Goal: Task Accomplishment & Management: Use online tool/utility

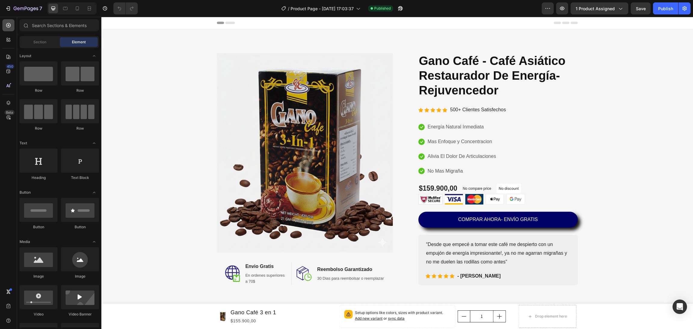
click at [8, 26] on icon at bounding box center [8, 25] width 6 height 6
click at [353, 7] on span "Product Page - Sep 20, 17:03:37" at bounding box center [322, 8] width 63 height 6
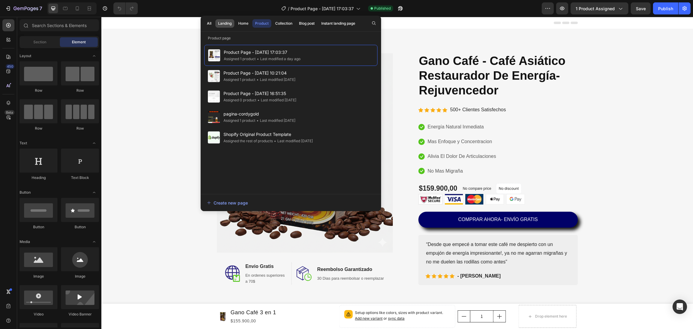
click at [224, 24] on div "Landing" at bounding box center [225, 23] width 14 height 5
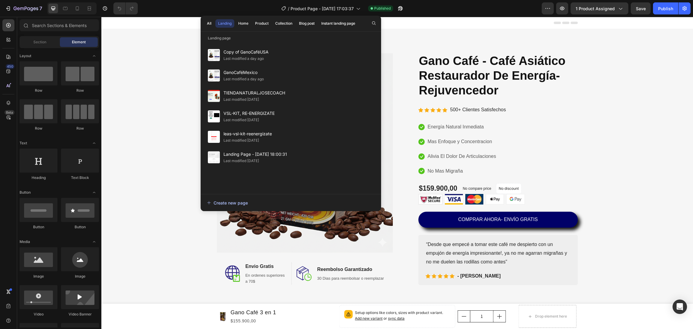
click at [232, 205] on div "Create new page" at bounding box center [227, 203] width 41 height 6
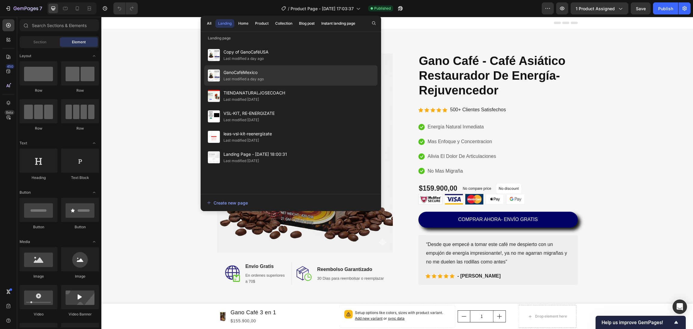
click at [232, 76] on span "GanoCaféMexico" at bounding box center [244, 72] width 40 height 7
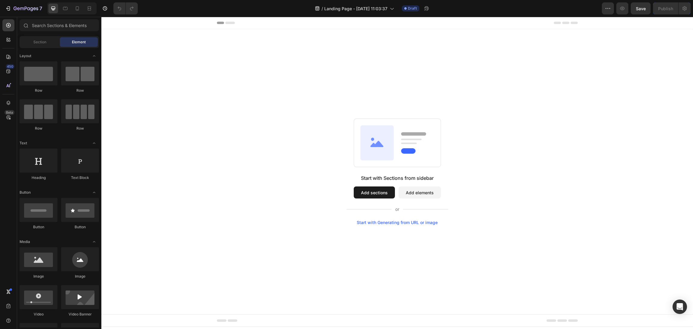
click at [376, 197] on button "Add sections" at bounding box center [374, 193] width 41 height 12
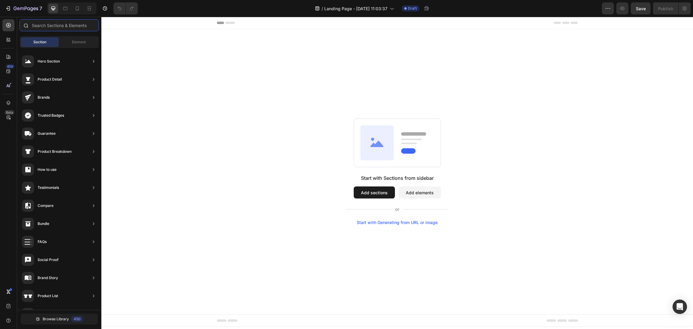
click at [73, 29] on input "text" at bounding box center [59, 25] width 79 height 12
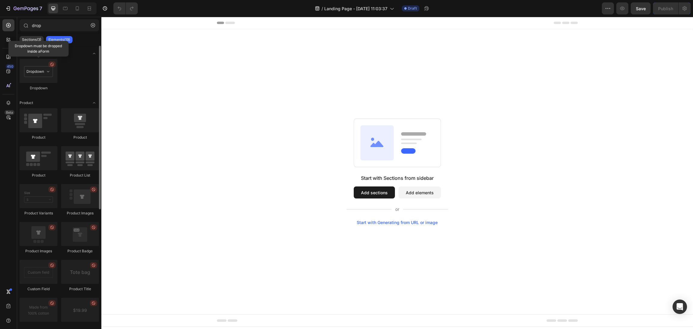
click at [42, 60] on div at bounding box center [39, 71] width 38 height 24
click at [40, 74] on div at bounding box center [39, 71] width 38 height 24
click at [44, 22] on input "drop" at bounding box center [59, 25] width 79 height 12
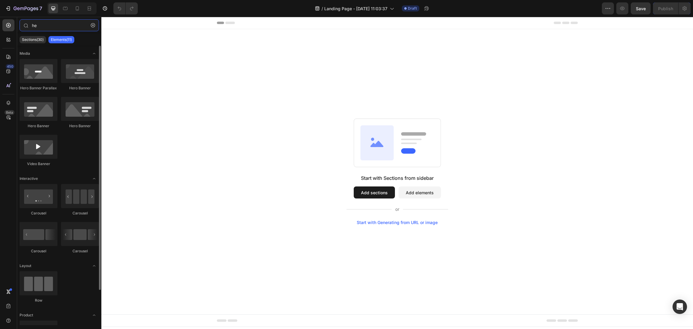
type input "h"
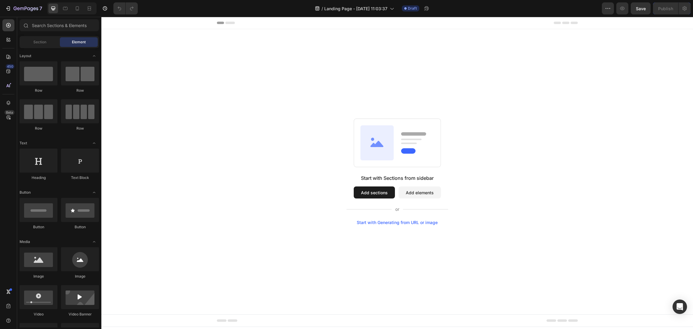
click at [416, 196] on button "Add elements" at bounding box center [420, 193] width 42 height 12
click at [48, 27] on input "text" at bounding box center [59, 25] width 79 height 12
type input "f"
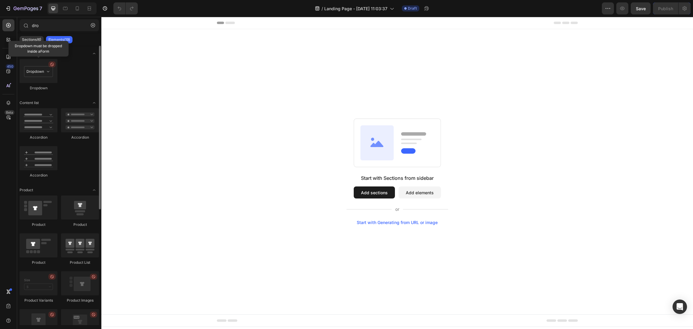
click at [53, 65] on icon at bounding box center [52, 64] width 5 height 5
click at [50, 67] on icon at bounding box center [52, 64] width 5 height 5
click at [52, 65] on icon at bounding box center [52, 64] width 5 height 5
click at [54, 67] on div at bounding box center [51, 64] width 7 height 6
click at [52, 76] on div at bounding box center [39, 71] width 38 height 24
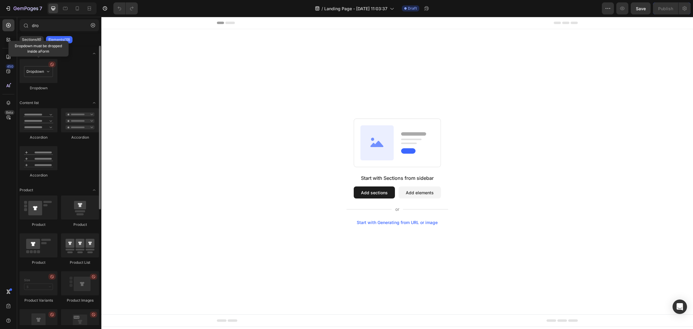
click at [52, 76] on div at bounding box center [39, 71] width 38 height 24
click at [47, 52] on div "Form" at bounding box center [59, 54] width 79 height 6
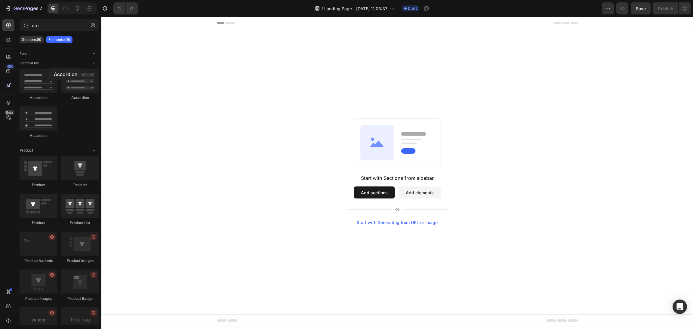
click at [49, 69] on div at bounding box center [39, 81] width 38 height 24
click at [49, 26] on input "dro" at bounding box center [59, 25] width 79 height 12
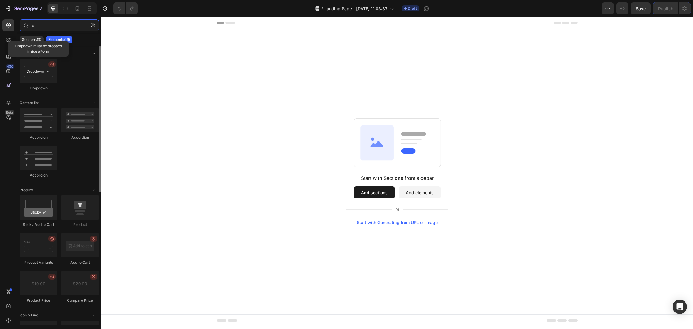
type input "d"
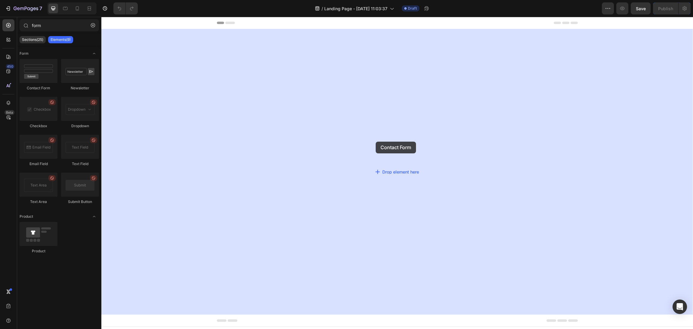
drag, startPoint x: 145, startPoint y: 82, endPoint x: 376, endPoint y: 142, distance: 238.4
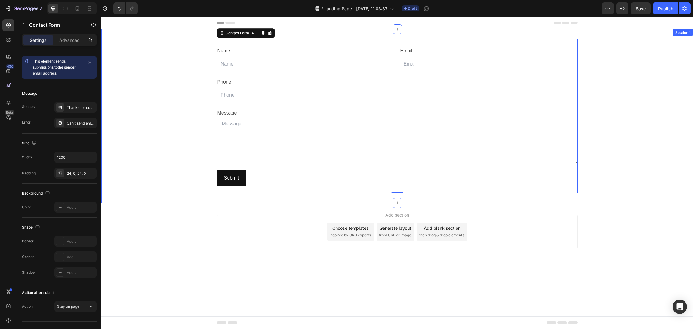
click at [150, 80] on div "Name Text Block Text Field Email Text Block Email Field Row Phone Text Block Te…" at bounding box center [397, 116] width 592 height 155
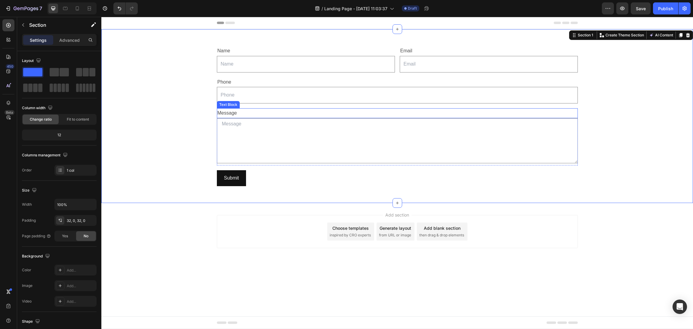
click at [331, 116] on div "Message" at bounding box center [397, 113] width 361 height 10
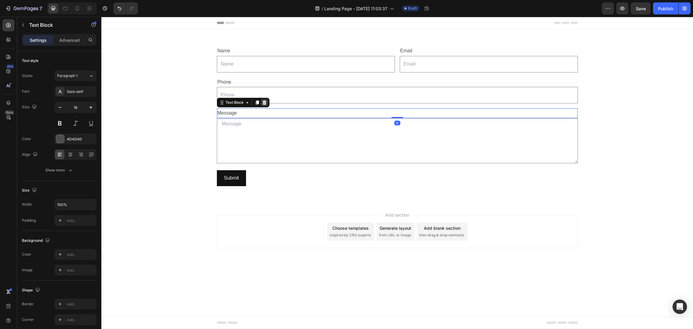
click at [268, 104] on div at bounding box center [264, 102] width 7 height 7
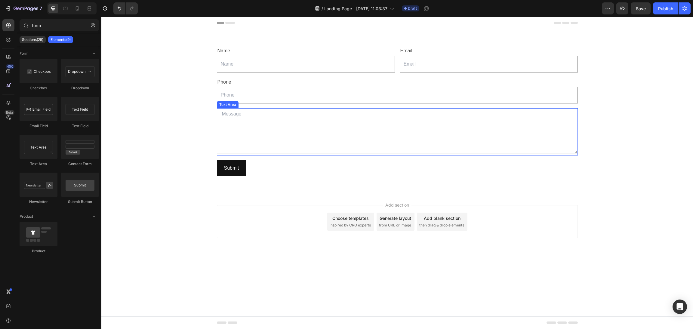
click at [354, 116] on textarea at bounding box center [397, 130] width 361 height 45
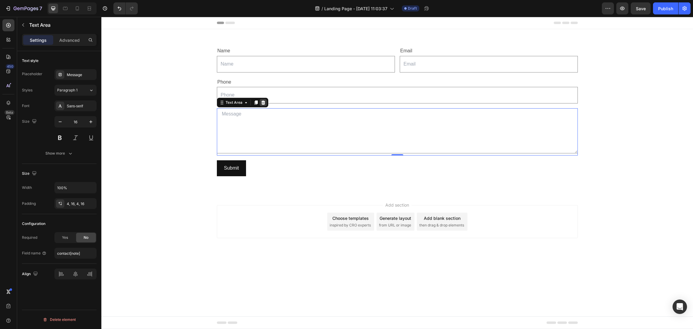
click at [265, 104] on icon at bounding box center [263, 102] width 5 height 5
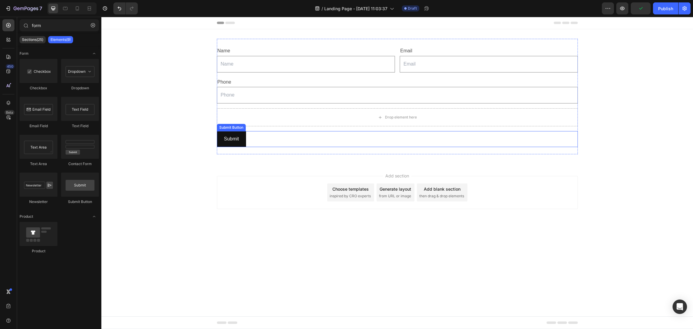
click at [254, 141] on div "Submit Submit Button" at bounding box center [397, 139] width 361 height 16
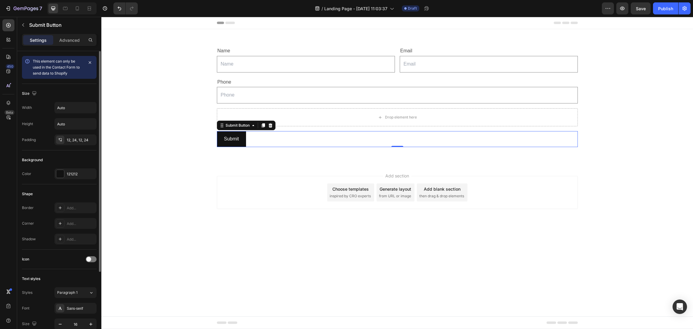
scroll to position [132, 0]
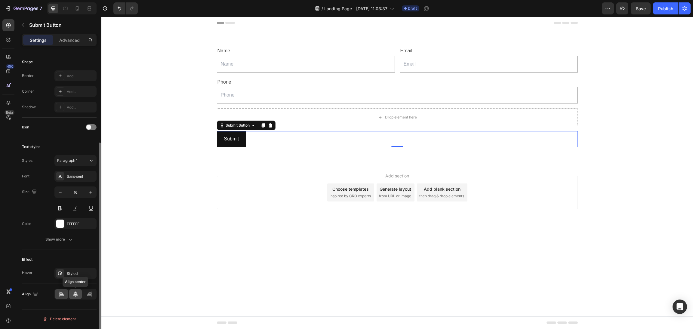
click at [78, 297] on icon at bounding box center [76, 294] width 6 height 6
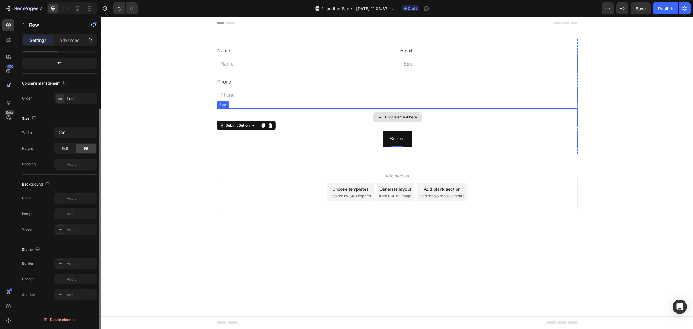
click at [450, 113] on div "Drop element here" at bounding box center [397, 117] width 361 height 18
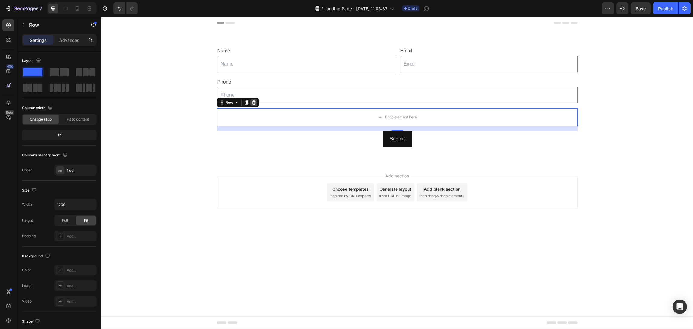
click at [255, 105] on div at bounding box center [253, 102] width 7 height 7
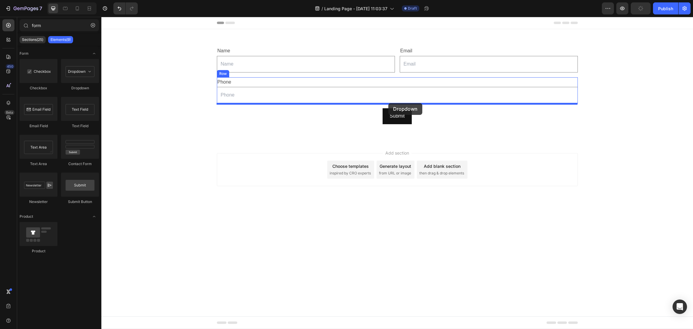
drag, startPoint x: 186, startPoint y: 82, endPoint x: 389, endPoint y: 104, distance: 204.6
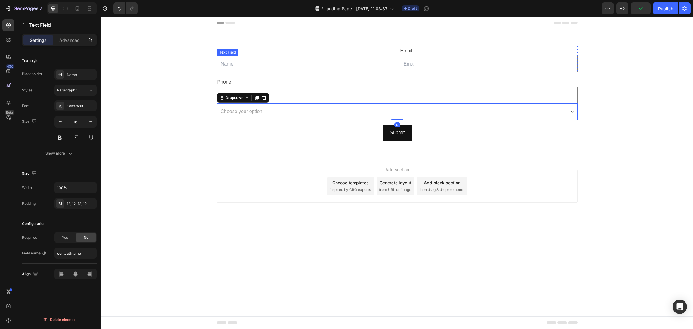
click at [369, 61] on input "text" at bounding box center [306, 64] width 178 height 17
click at [266, 50] on div at bounding box center [262, 50] width 7 height 7
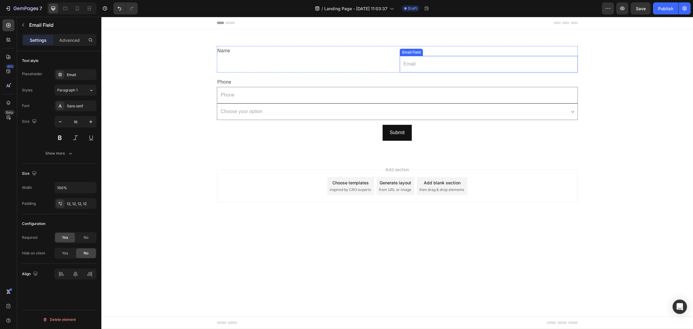
click at [427, 60] on input "email" at bounding box center [489, 64] width 178 height 17
click at [449, 51] on icon at bounding box center [448, 50] width 4 height 4
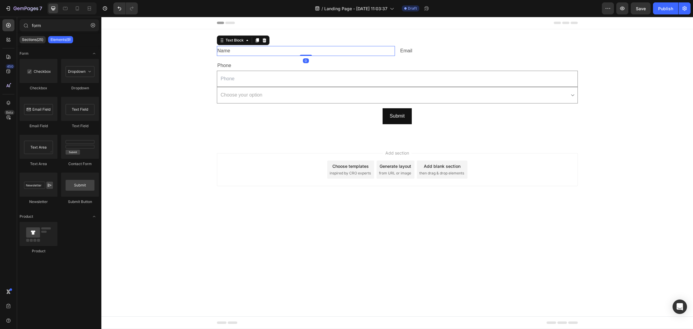
click at [232, 52] on div "Name" at bounding box center [306, 51] width 178 height 10
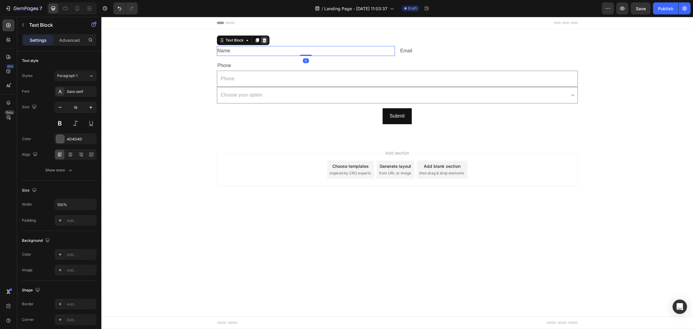
click at [266, 42] on icon at bounding box center [264, 40] width 5 height 5
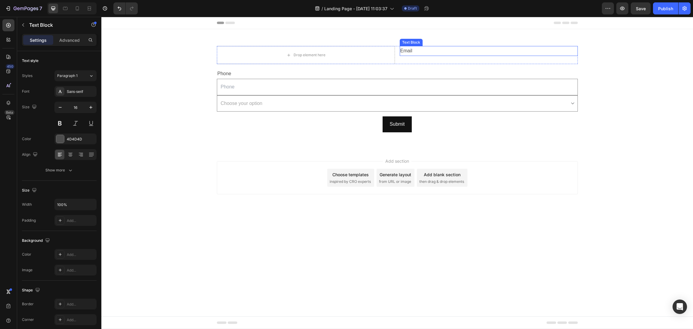
click at [428, 52] on div "Email" at bounding box center [489, 51] width 178 height 10
click at [447, 41] on icon at bounding box center [447, 40] width 4 height 4
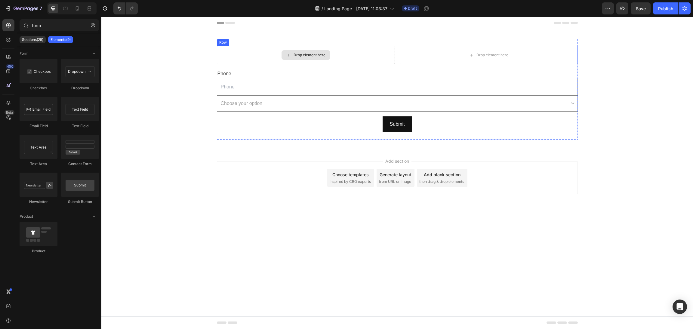
click at [302, 55] on div "Drop element here" at bounding box center [310, 55] width 32 height 5
click at [239, 53] on div "Drop element here" at bounding box center [306, 55] width 178 height 18
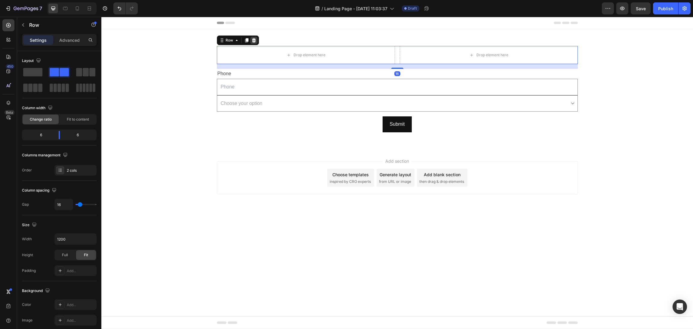
click at [254, 41] on icon at bounding box center [254, 40] width 5 height 5
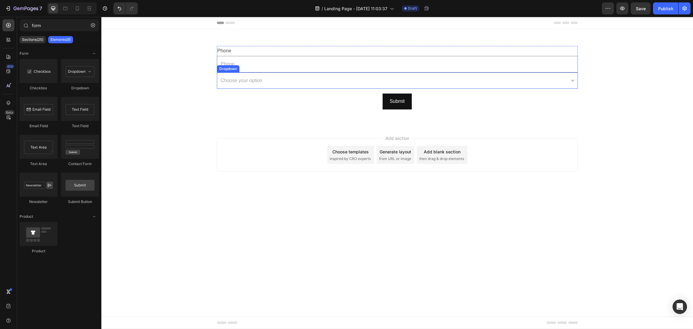
click at [236, 81] on select "Choose your option Option 1 Option 2 Option 3" at bounding box center [397, 81] width 361 height 17
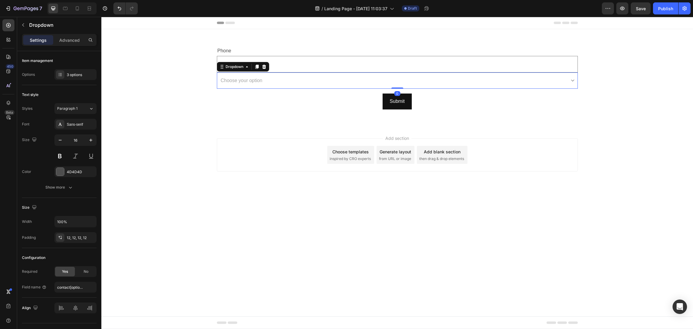
click at [236, 81] on select "Choose your option Option 1 Option 2 Option 3" at bounding box center [397, 81] width 361 height 17
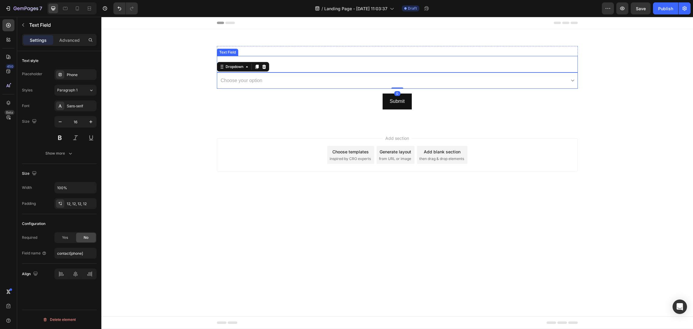
click at [324, 56] on input "text" at bounding box center [397, 64] width 361 height 17
click at [263, 50] on icon at bounding box center [263, 50] width 4 height 4
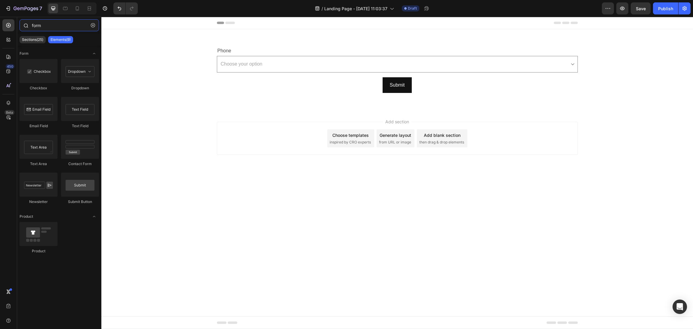
click at [53, 24] on input "form" at bounding box center [59, 25] width 79 height 12
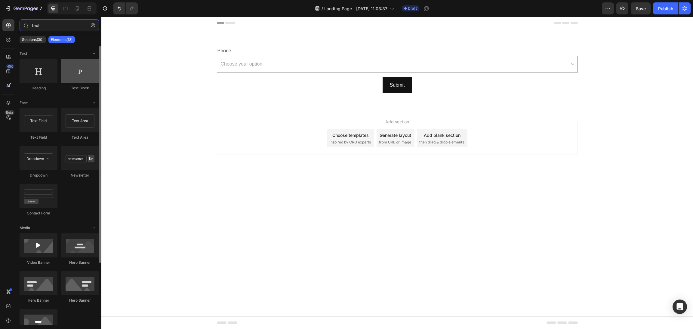
type input "text"
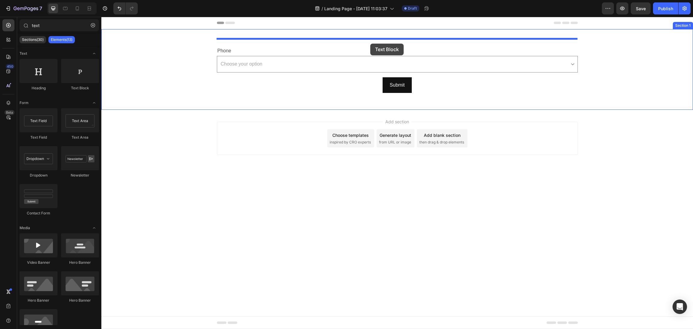
drag, startPoint x: 171, startPoint y: 93, endPoint x: 371, endPoint y: 44, distance: 205.4
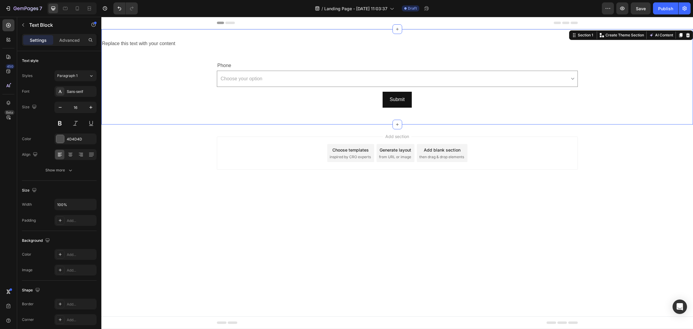
click at [335, 33] on div "Replace this text with your content Text Block Phone Text Block Choose your opt…" at bounding box center [397, 76] width 592 height 95
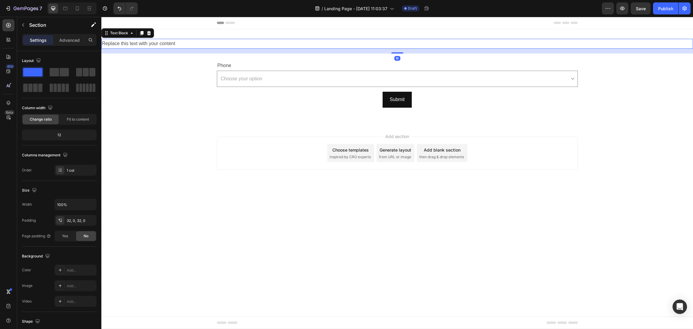
click at [339, 43] on div "Replace this text with your content" at bounding box center [397, 44] width 592 height 10
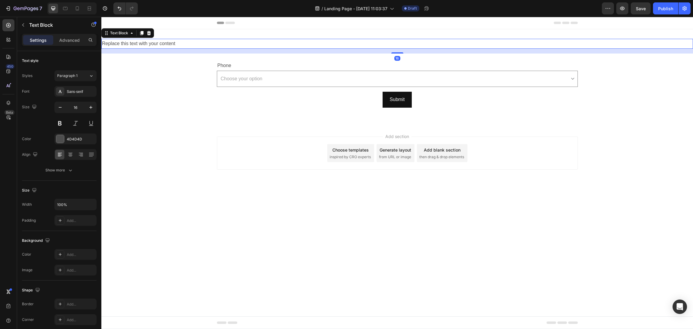
click at [339, 43] on div "Replace this text with your content" at bounding box center [397, 44] width 592 height 10
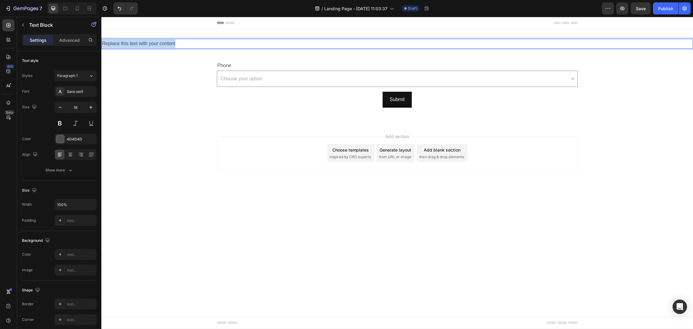
click at [339, 43] on p "Replace this text with your content" at bounding box center [397, 43] width 591 height 9
click at [164, 210] on body "Header ELIJE UN PAÍS Text Block 16 Phone Text Block Choose your option Option 1…" at bounding box center [397, 173] width 592 height 312
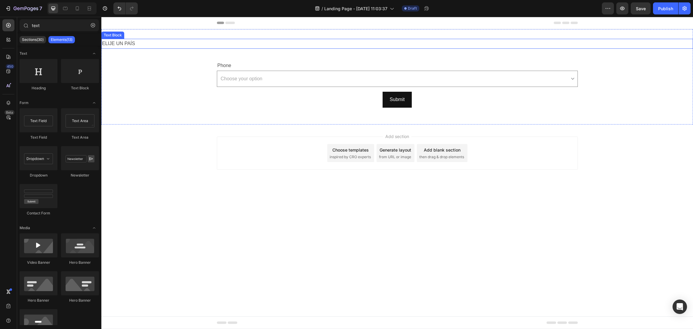
click at [153, 42] on p "ELIJE UN PAÍS" at bounding box center [397, 43] width 591 height 9
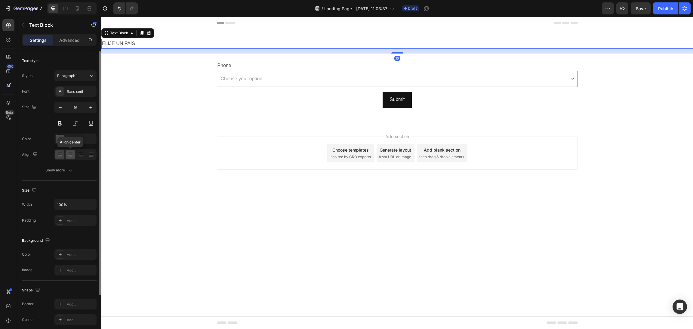
click at [70, 156] on icon at bounding box center [70, 155] width 6 height 6
click at [90, 109] on icon "button" at bounding box center [91, 107] width 6 height 6
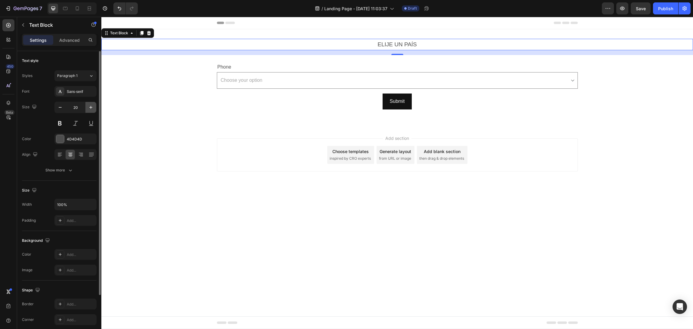
click at [90, 109] on icon "button" at bounding box center [91, 107] width 6 height 6
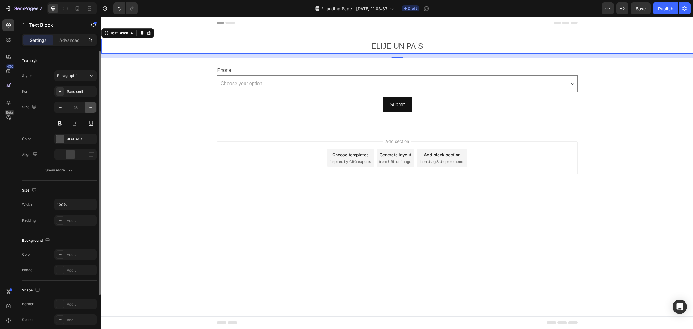
click at [90, 109] on icon "button" at bounding box center [91, 107] width 6 height 6
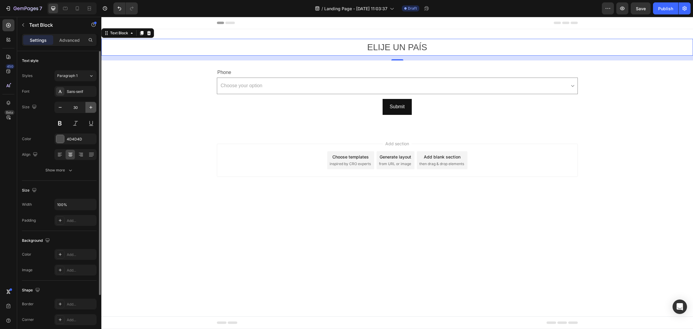
click at [90, 109] on icon "button" at bounding box center [91, 107] width 6 height 6
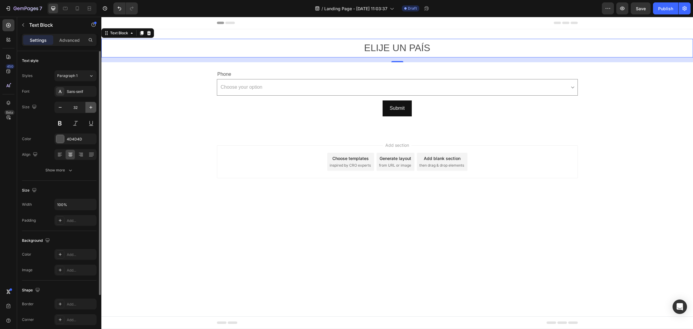
click at [90, 109] on icon "button" at bounding box center [91, 107] width 6 height 6
type input "33"
click at [64, 123] on button at bounding box center [59, 123] width 11 height 11
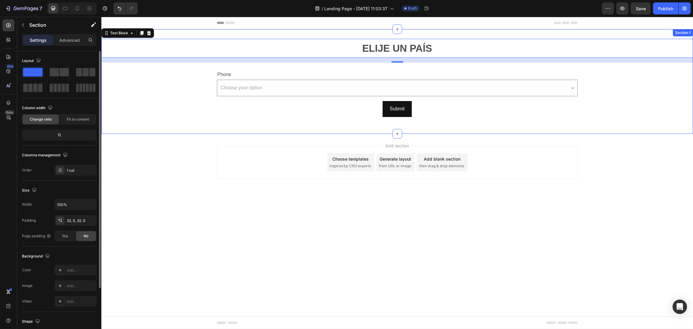
click at [186, 114] on div "ELIJE UN PAÍS Text Block 16 Phone Text Block Choose your option Option 1 Option…" at bounding box center [397, 81] width 592 height 85
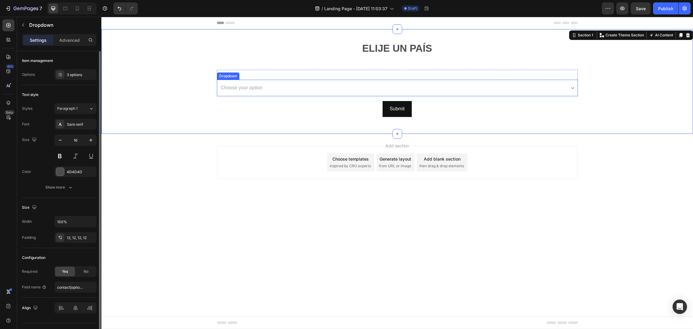
click at [457, 87] on select "Choose your option Option 1 Option 2 Option 3" at bounding box center [397, 88] width 361 height 17
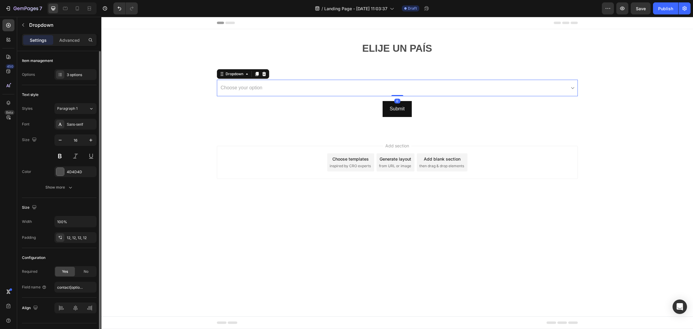
click at [457, 87] on select "Choose your option Option 1 Option 2 Option 3" at bounding box center [397, 88] width 361 height 17
click at [264, 84] on select "Choose your option Option 1 Option 2 Option 3" at bounding box center [397, 88] width 361 height 17
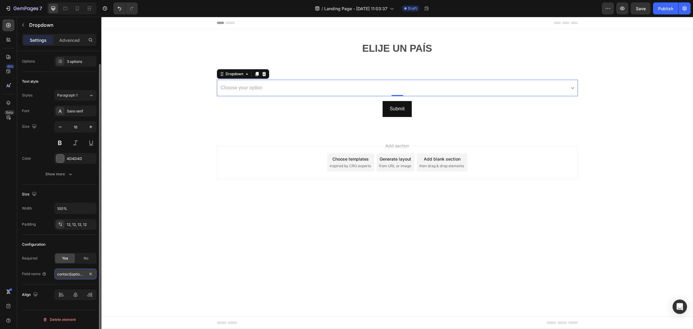
click at [73, 271] on input "contact[options]" at bounding box center [75, 274] width 42 height 11
click at [30, 270] on div "Field name" at bounding box center [34, 274] width 25 height 10
click at [59, 271] on input "contact[options]" at bounding box center [75, 274] width 42 height 11
click at [231, 89] on select "Choose your option Option 1 Option 2 Option 3" at bounding box center [397, 88] width 361 height 17
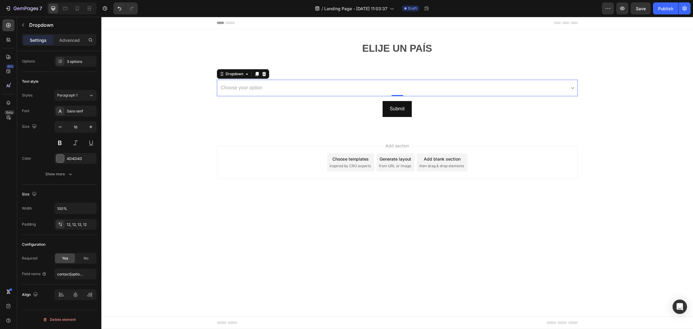
click at [231, 89] on select "Choose your option Option 1 Option 2 Option 3" at bounding box center [397, 88] width 361 height 17
click at [70, 42] on p "Advanced" at bounding box center [69, 40] width 20 height 6
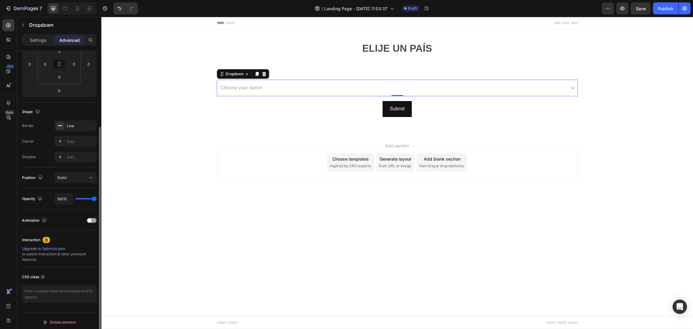
scroll to position [0, 0]
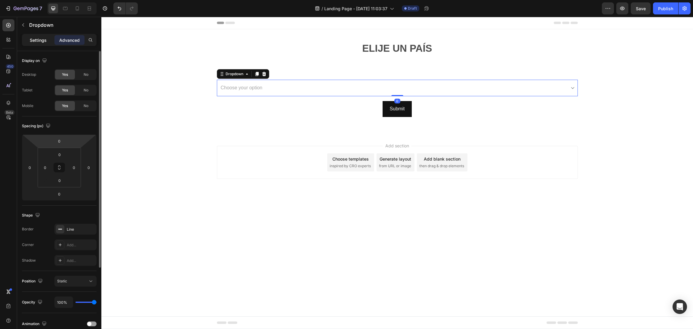
click at [46, 39] on div "Settings" at bounding box center [38, 40] width 30 height 10
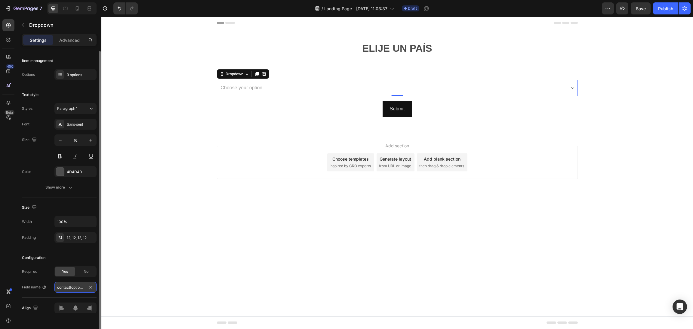
click at [68, 291] on input "contact[options]" at bounding box center [75, 287] width 42 height 11
click at [84, 271] on span "No" at bounding box center [86, 271] width 5 height 5
click at [68, 273] on span "Yes" at bounding box center [65, 271] width 6 height 5
click at [80, 73] on div "3 options" at bounding box center [81, 74] width 28 height 5
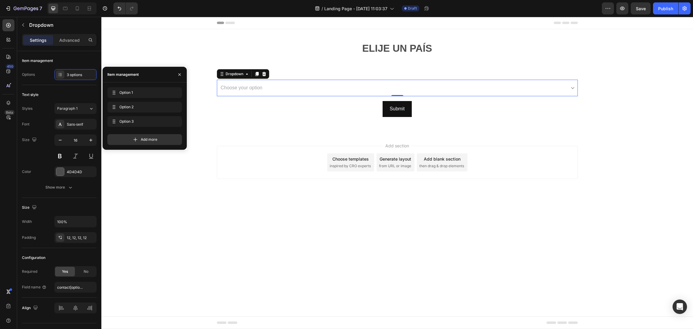
click at [123, 75] on div "Item management" at bounding box center [122, 74] width 31 height 5
click at [157, 95] on icon "button" at bounding box center [158, 92] width 5 height 5
type input "Colombia"
click at [157, 108] on icon "button" at bounding box center [158, 107] width 3 height 3
click at [123, 107] on input "EstadosUnidos" at bounding box center [135, 107] width 54 height 10
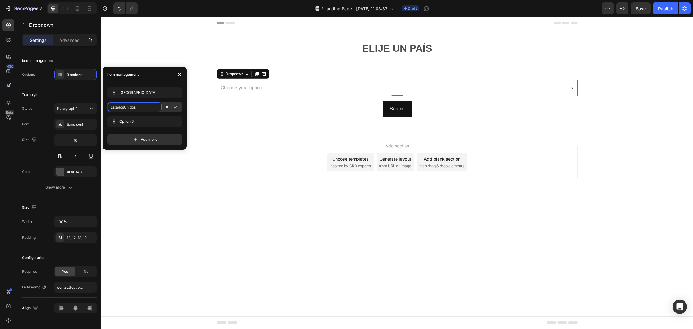
click at [125, 107] on input "EstadosUnidos" at bounding box center [135, 107] width 54 height 10
type input "Estados Unidos"
click at [147, 231] on body "Header ELIJE UN PAÍS Text Block Phone Text Block Choose your option Colombia Es…" at bounding box center [397, 173] width 592 height 312
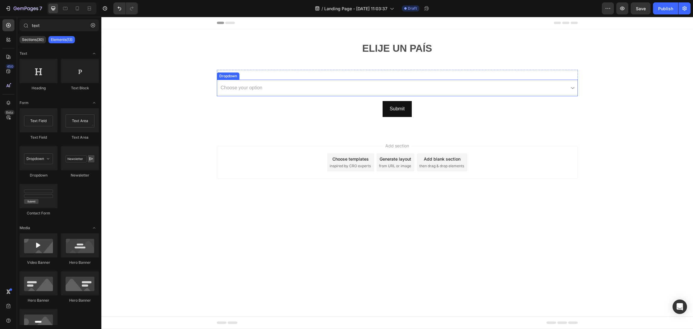
click at [416, 85] on select "Choose your option Colombia Estados Unidos Option 3" at bounding box center [397, 88] width 361 height 17
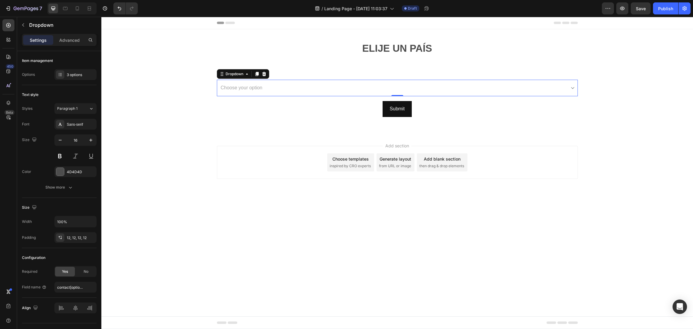
click at [242, 278] on body "Header ELIJE UN PAÍS Text Block Phone Text Block Choose your option Colombia Es…" at bounding box center [397, 173] width 592 height 312
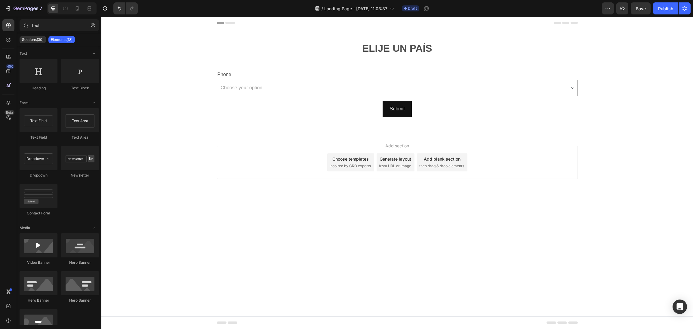
click at [163, 166] on div "Add section Choose templates inspired by CRO experts Generate layout from URL o…" at bounding box center [397, 171] width 592 height 74
click at [45, 24] on input "text" at bounding box center [59, 25] width 79 height 12
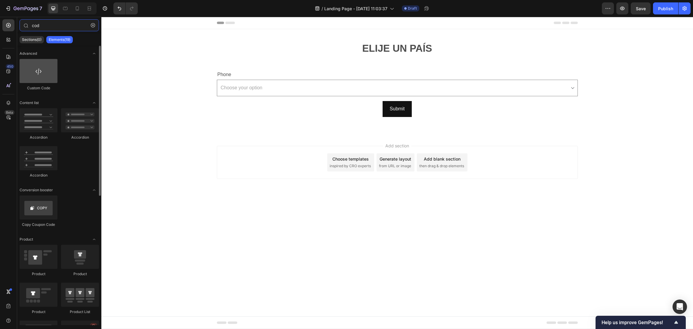
type input "cod"
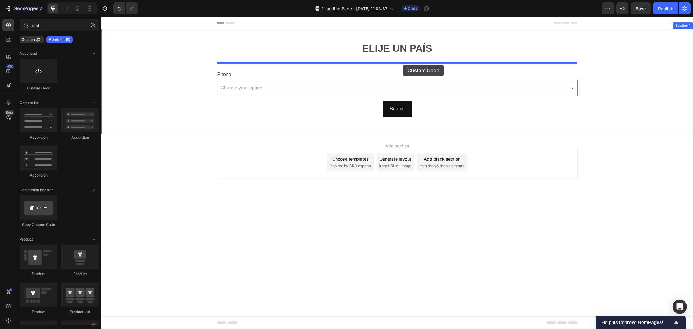
drag, startPoint x: 143, startPoint y: 84, endPoint x: 403, endPoint y: 65, distance: 261.0
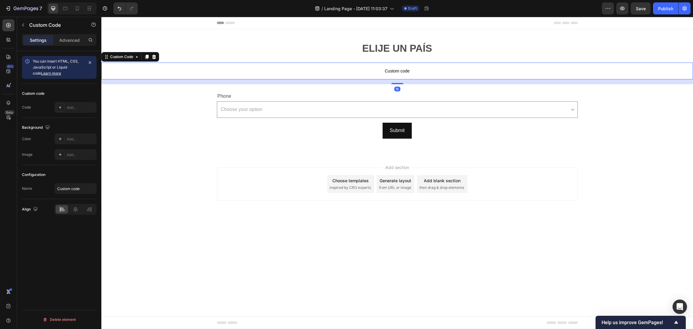
click at [394, 69] on span "Custom code" at bounding box center [397, 70] width 592 height 7
click at [394, 67] on span "Custom code" at bounding box center [397, 70] width 592 height 7
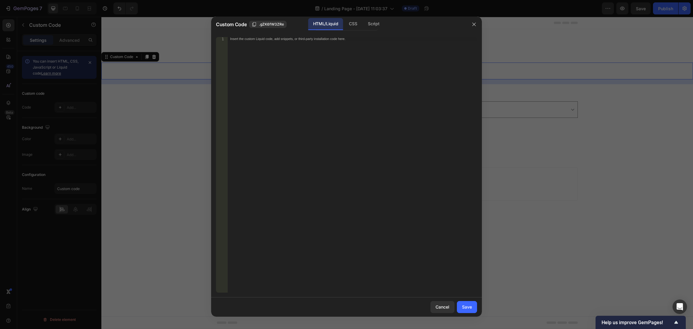
click at [284, 58] on div "Insert the custom Liquid code, add snippets, or third-party installation code h…" at bounding box center [353, 168] width 250 height 263
paste textarea "<script src="https://link.ghlespanol.com/js/form_embed.js"></script>"
type textarea "<script src="https://link.ghlespanol.com/js/form_embed.js"></script>"
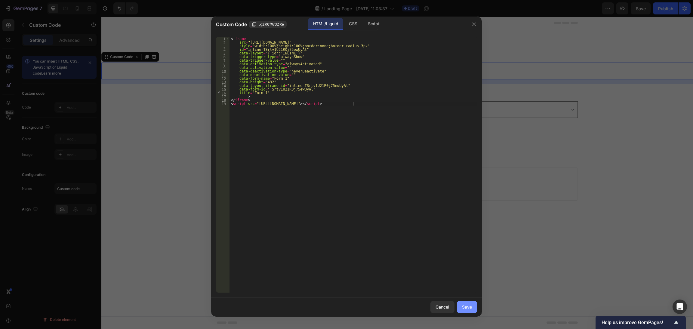
click at [473, 311] on button "Save" at bounding box center [467, 307] width 20 height 12
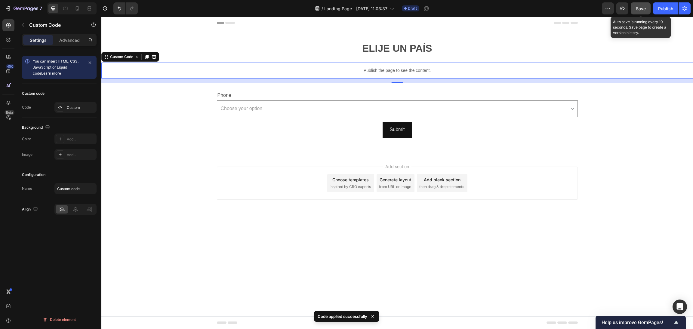
drag, startPoint x: 644, startPoint y: 11, endPoint x: 514, endPoint y: 70, distance: 143.1
click at [644, 11] on div "Save" at bounding box center [641, 8] width 10 height 6
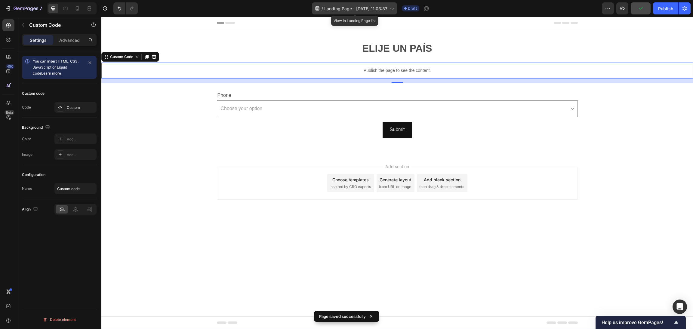
click at [376, 6] on span "Landing Page - Sep 27, 11:03:37" at bounding box center [355, 8] width 63 height 6
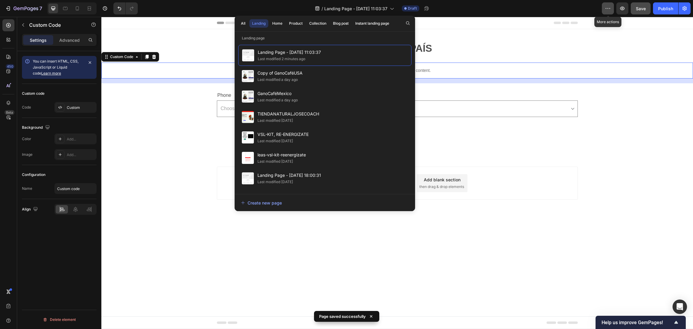
click at [613, 5] on button "button" at bounding box center [608, 8] width 12 height 12
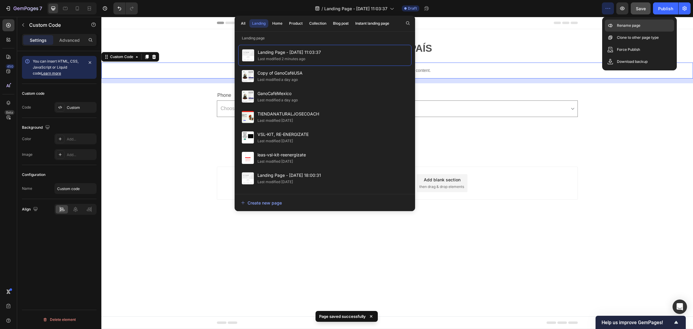
click at [630, 26] on p "Rename page" at bounding box center [628, 26] width 23 height 6
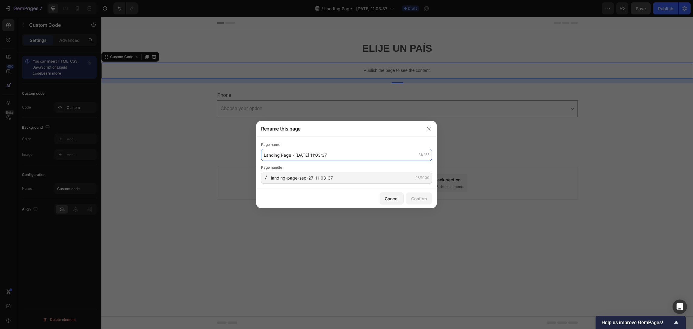
click at [295, 157] on input "Landing Page - Sep 27, 11:03:37" at bounding box center [346, 155] width 171 height 12
click at [290, 157] on input "formulario pais para redirigir" at bounding box center [346, 155] width 171 height 12
type input "formulario país para redirigir"
click at [429, 195] on button "Confirm" at bounding box center [419, 199] width 26 height 12
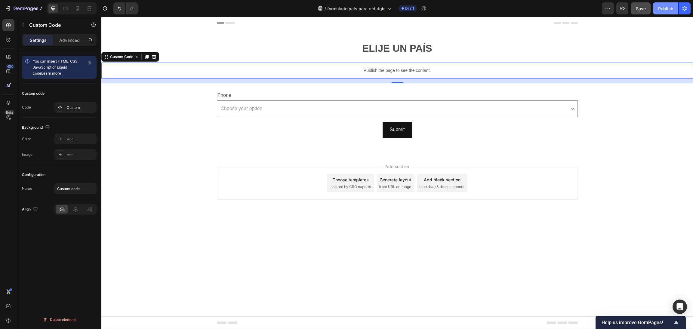
click at [667, 4] on button "Publish" at bounding box center [665, 8] width 25 height 12
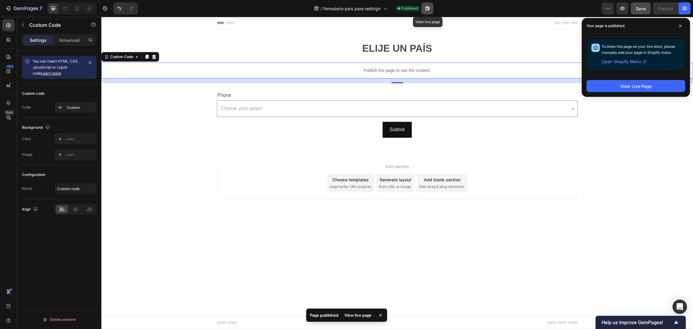
click at [430, 8] on icon "button" at bounding box center [428, 8] width 6 height 6
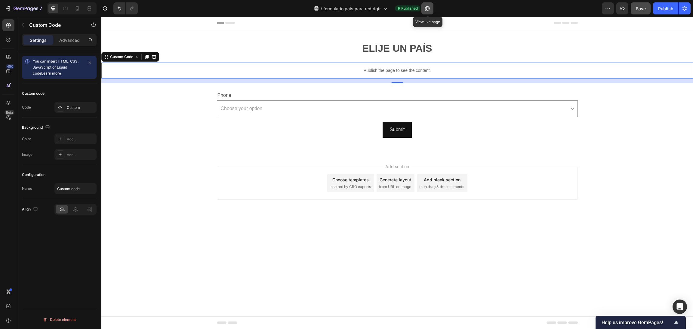
click at [427, 8] on icon "button" at bounding box center [428, 8] width 5 height 5
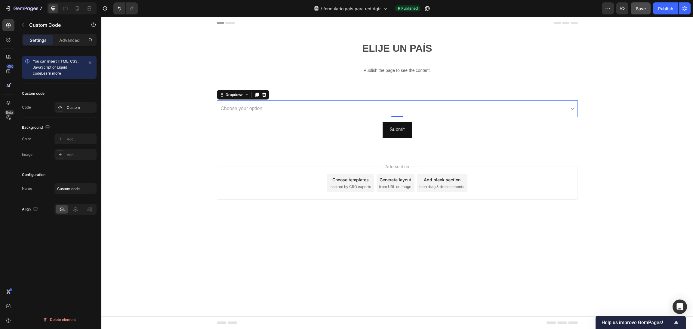
click at [295, 101] on select "Choose your option Colombia Estados Unidos Option 3" at bounding box center [397, 109] width 361 height 17
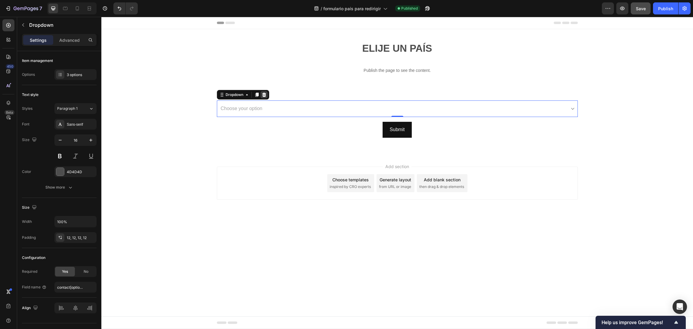
click at [266, 95] on icon at bounding box center [264, 94] width 5 height 5
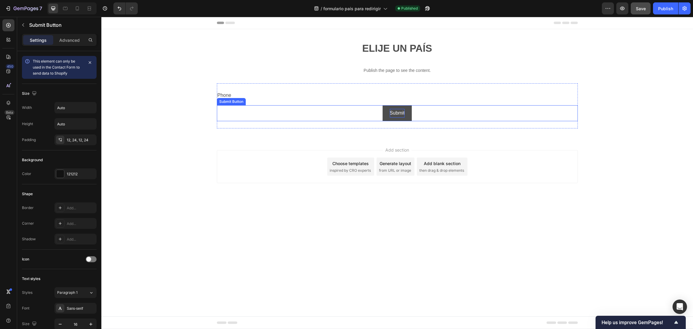
click at [405, 109] on div "Submit" at bounding box center [397, 113] width 15 height 9
click at [271, 99] on icon at bounding box center [270, 100] width 4 height 4
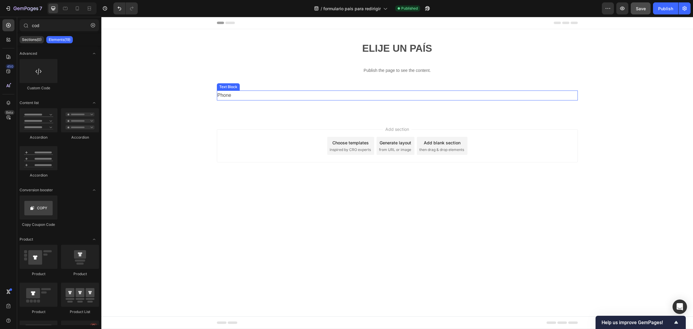
click at [222, 95] on div "Phone" at bounding box center [397, 96] width 361 height 10
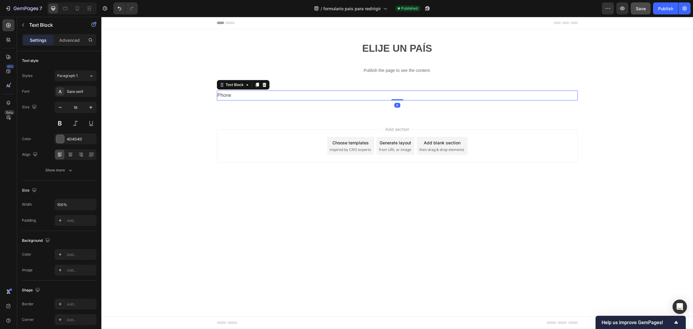
drag, startPoint x: 265, startPoint y: 85, endPoint x: 259, endPoint y: 89, distance: 7.5
click at [265, 85] on icon at bounding box center [264, 85] width 4 height 4
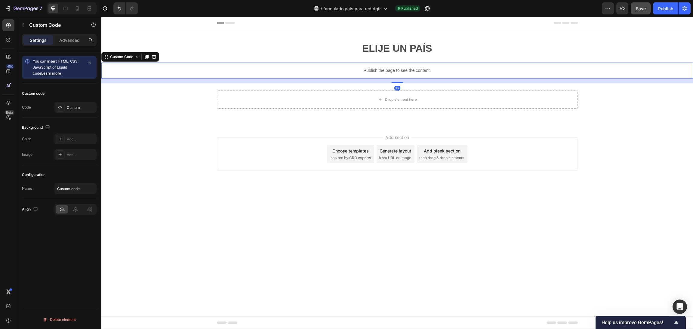
click at [227, 63] on div "Publish the page to see the content." at bounding box center [397, 71] width 592 height 16
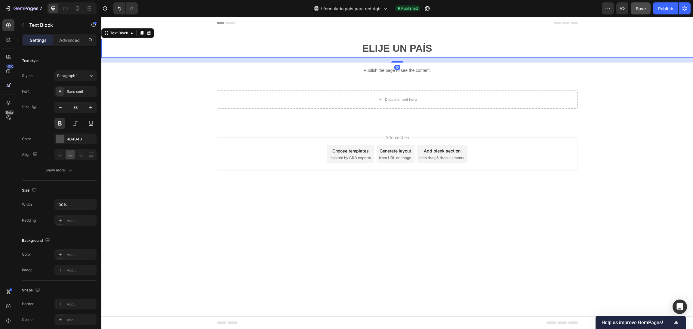
click at [239, 41] on p "ELIJE UN PAÍS" at bounding box center [397, 48] width 591 height 18
click at [215, 69] on p "Publish the page to see the content." at bounding box center [397, 70] width 592 height 6
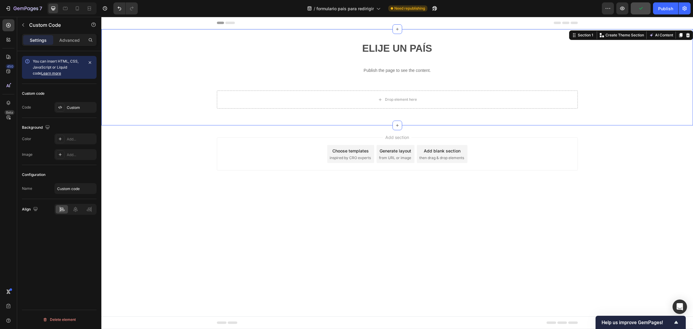
click at [168, 123] on div "ELIJE UN PAÍS Text Block Publish the page to see the content. Custom Code Drop …" at bounding box center [397, 77] width 592 height 96
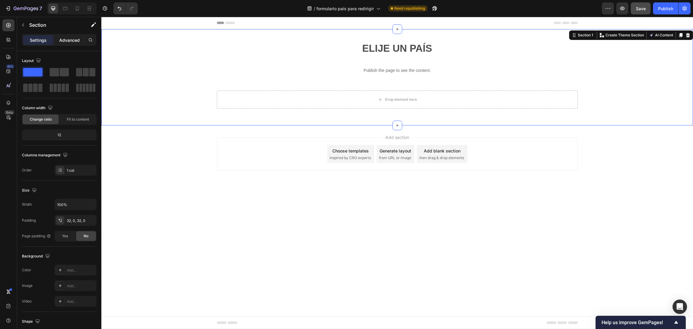
click at [72, 39] on p "Advanced" at bounding box center [69, 40] width 20 height 6
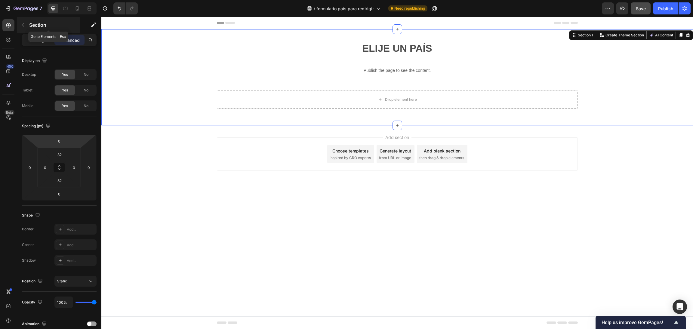
click at [24, 26] on icon "button" at bounding box center [23, 25] width 5 height 5
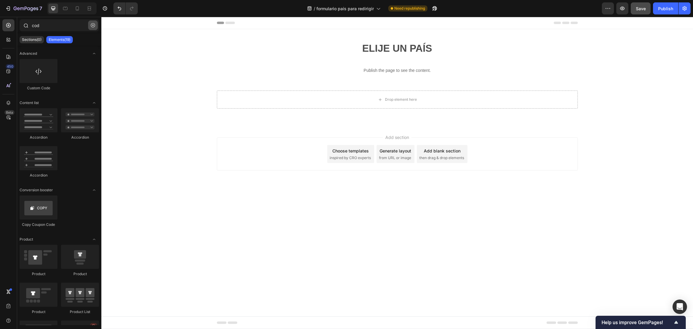
click at [93, 24] on icon "button" at bounding box center [93, 25] width 4 height 4
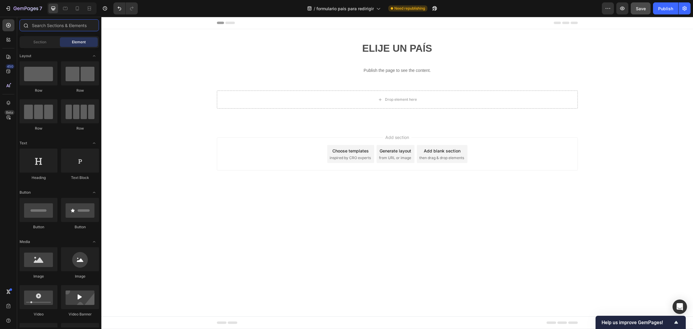
click at [73, 27] on input "text" at bounding box center [59, 25] width 79 height 12
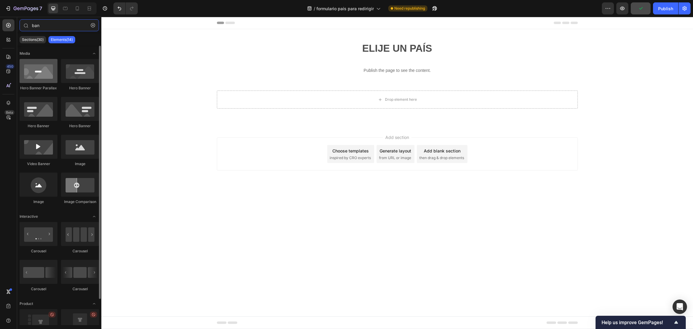
type input "ban"
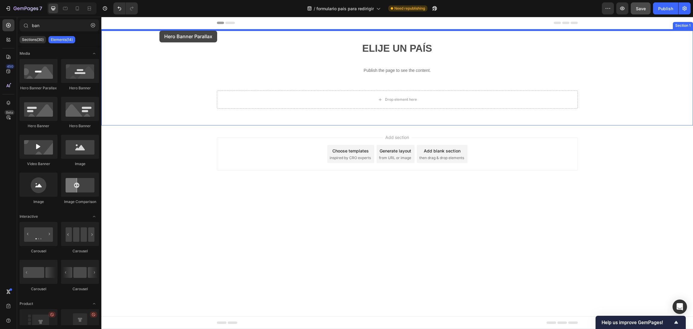
drag, startPoint x: 150, startPoint y: 83, endPoint x: 160, endPoint y: 31, distance: 53.0
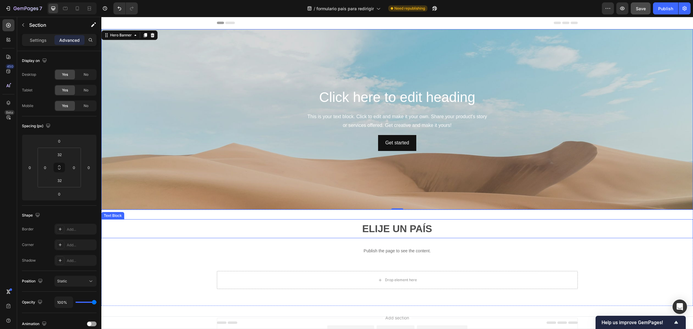
click at [431, 219] on div "ELIJE UN PAÍS Text Block Publish the page to see the content. Custom Code Drop …" at bounding box center [397, 258] width 592 height 96
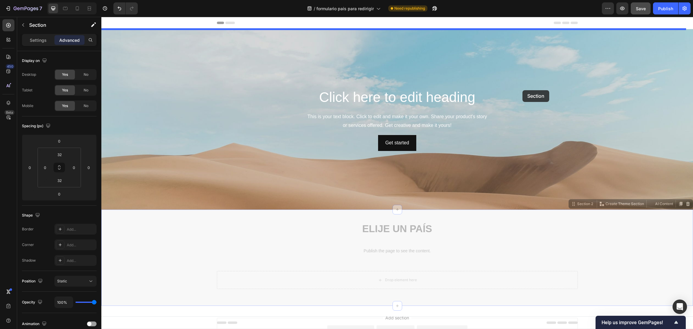
drag, startPoint x: 576, startPoint y: 205, endPoint x: 523, endPoint y: 90, distance: 126.3
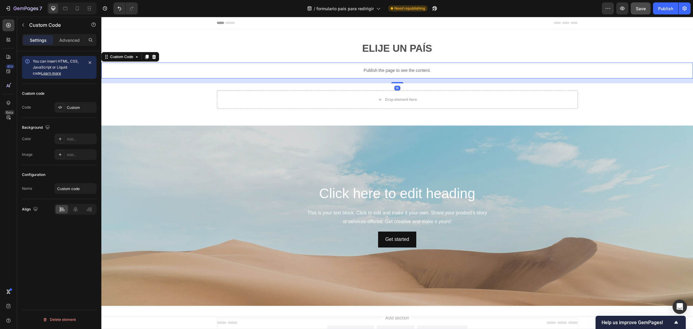
click at [422, 69] on p "Publish the page to see the content." at bounding box center [397, 70] width 592 height 6
drag, startPoint x: 156, startPoint y: 56, endPoint x: 257, endPoint y: 56, distance: 100.8
click at [257, 56] on div "ELIJE UN PAÍS Text Block Publish the page to see the content. Custom Code 16 Dr…" at bounding box center [397, 77] width 592 height 77
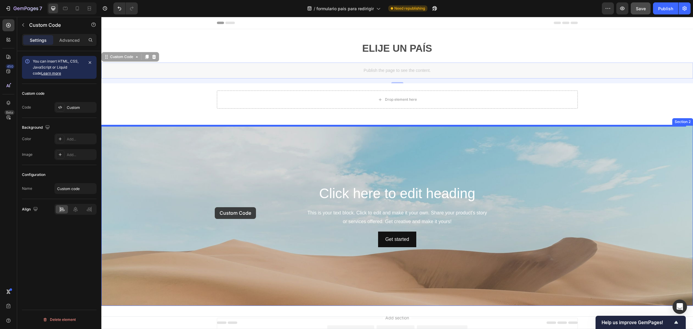
drag, startPoint x: 122, startPoint y: 59, endPoint x: 215, endPoint y: 207, distance: 174.7
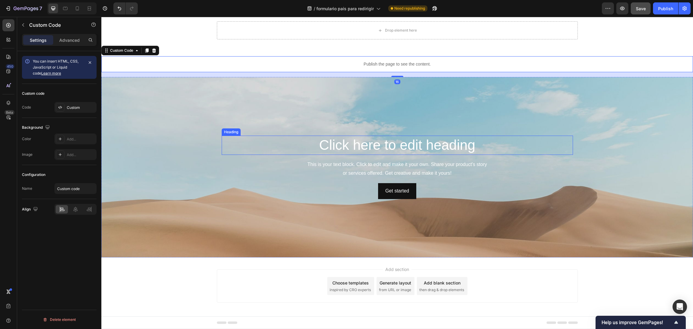
scroll to position [51, 0]
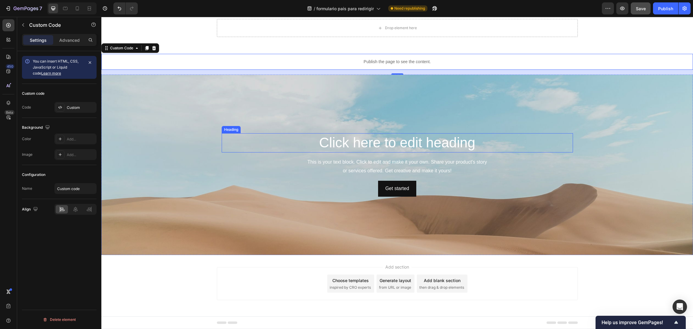
click at [407, 137] on h2 "Click here to edit heading" at bounding box center [398, 142] width 352 height 19
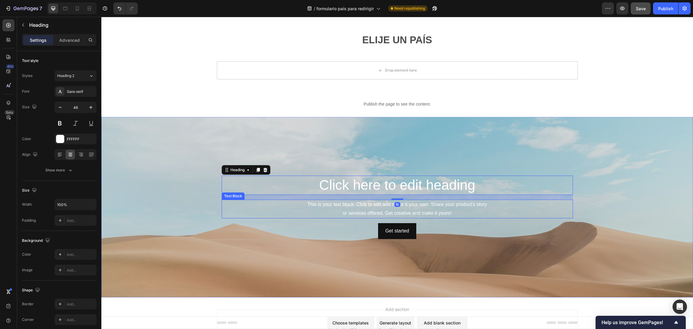
scroll to position [0, 0]
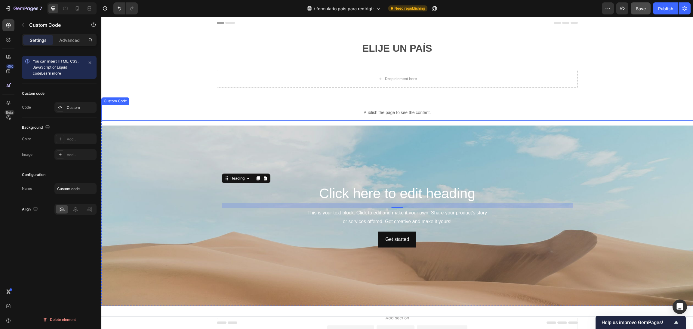
click at [342, 110] on p "Publish the page to see the content." at bounding box center [397, 113] width 592 height 6
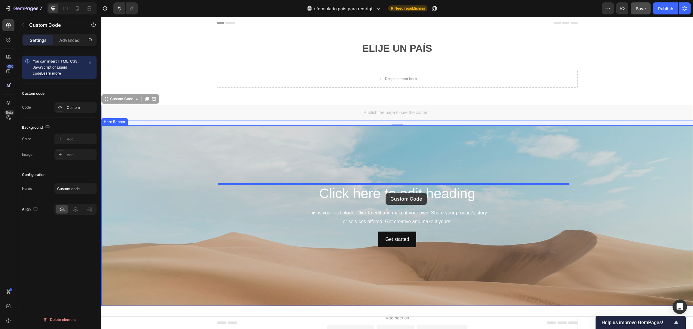
drag, startPoint x: 117, startPoint y: 99, endPoint x: 386, endPoint y: 193, distance: 285.1
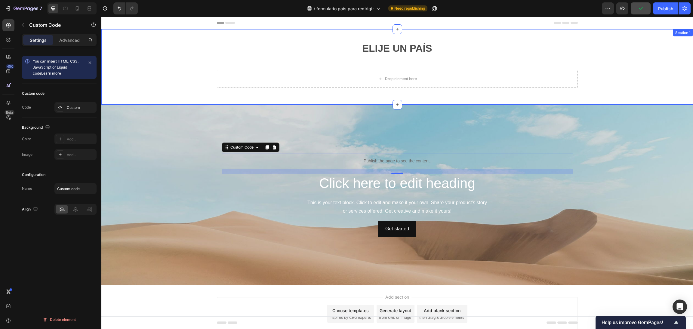
click at [423, 31] on div "ELIJE UN PAÍS Text Block Drop element here Row Contact Form Section 1" at bounding box center [397, 67] width 592 height 76
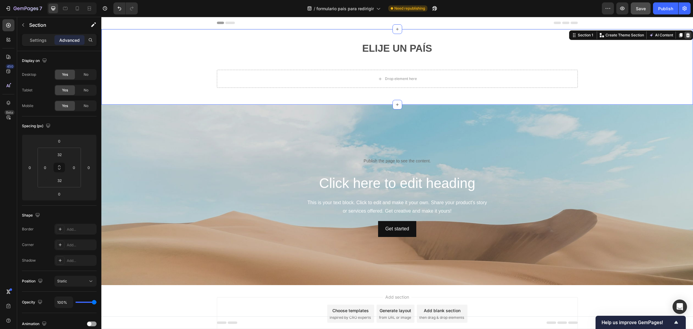
click at [687, 35] on icon at bounding box center [689, 35] width 4 height 4
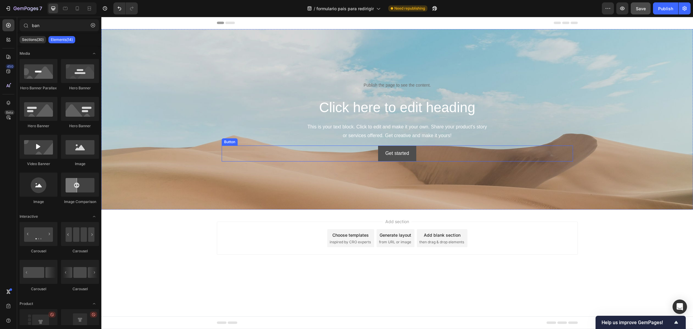
click at [414, 156] on button "Get started" at bounding box center [397, 154] width 38 height 16
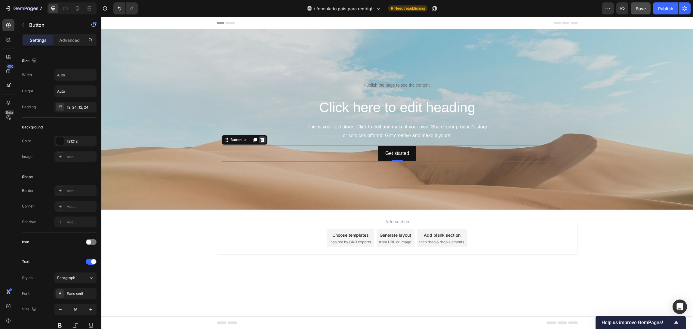
click at [261, 141] on icon at bounding box center [262, 140] width 5 height 5
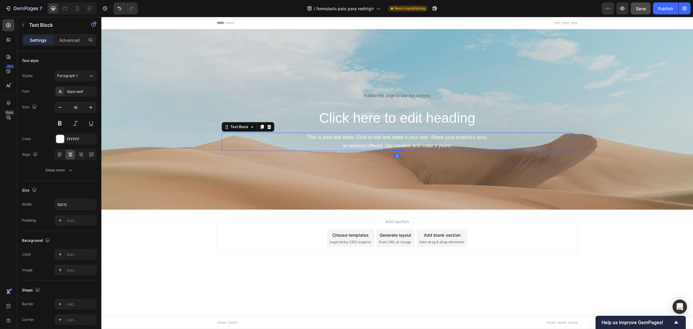
click at [451, 141] on div "This is your text block. Click to edit and make it your own. Share your product…" at bounding box center [398, 142] width 352 height 19
click at [269, 127] on icon at bounding box center [269, 127] width 4 height 4
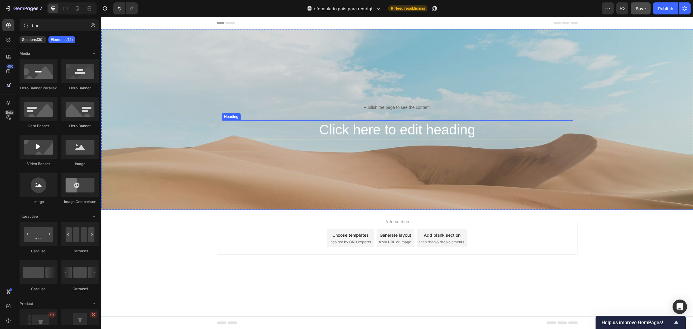
click at [368, 125] on h2 "Click here to edit heading" at bounding box center [398, 129] width 352 height 19
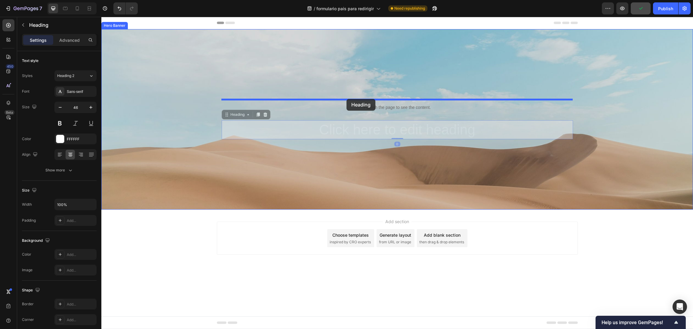
drag, startPoint x: 239, startPoint y: 116, endPoint x: 347, endPoint y: 99, distance: 109.1
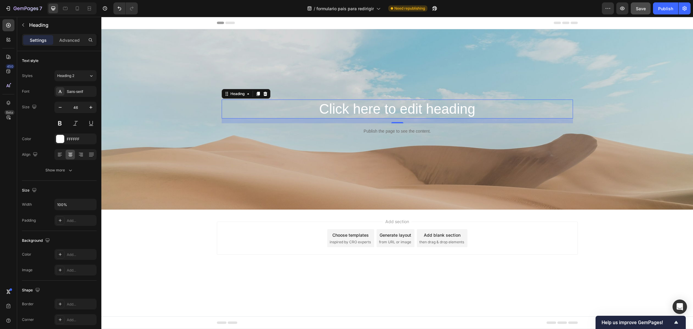
click at [410, 109] on h2 "Click here to edit heading" at bounding box center [398, 109] width 352 height 19
click at [410, 109] on p "Click here to edit heading" at bounding box center [397, 109] width 350 height 18
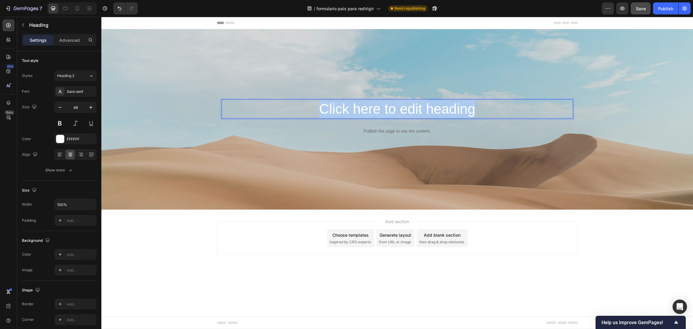
click at [410, 109] on p "Click here to edit heading" at bounding box center [397, 109] width 350 height 18
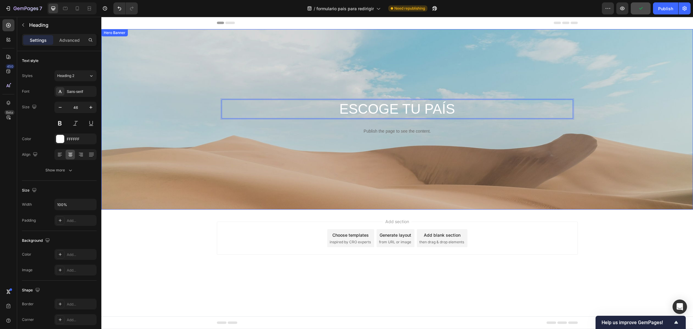
click at [371, 182] on div "Background Image" at bounding box center [397, 157] width 592 height 271
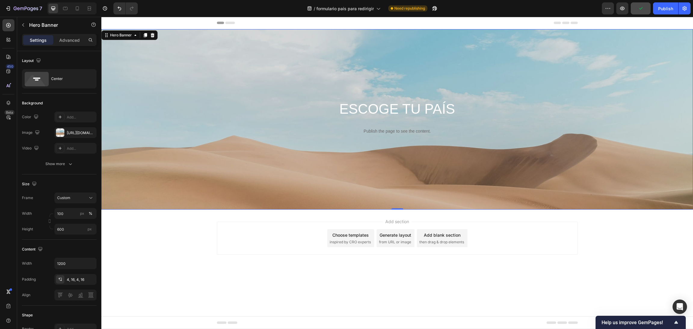
click at [260, 41] on div "Background Image" at bounding box center [397, 157] width 592 height 271
click at [660, 8] on div "Publish" at bounding box center [666, 8] width 15 height 6
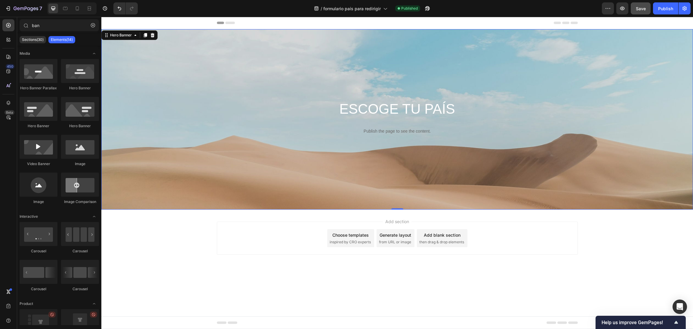
click at [234, 244] on div "Add section Choose templates inspired by CRO experts Generate layout from URL o…" at bounding box center [397, 238] width 361 height 33
click at [430, 215] on div "Add section Choose templates inspired by CRO experts Generate layout from URL o…" at bounding box center [397, 247] width 592 height 74
click at [463, 239] on div "Add blank section then drag & drop elements" at bounding box center [442, 238] width 51 height 18
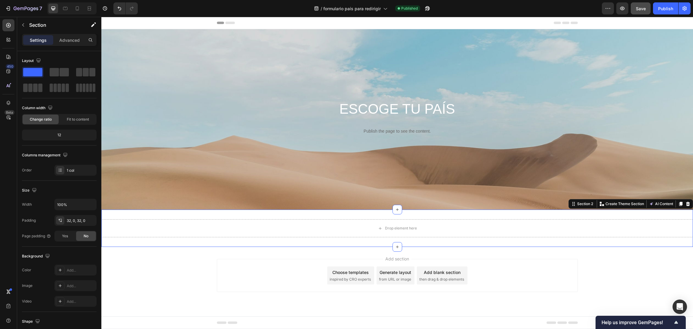
click at [433, 216] on div "Drop element here Section 2 You can create reusable sections Create Theme Secti…" at bounding box center [397, 228] width 592 height 37
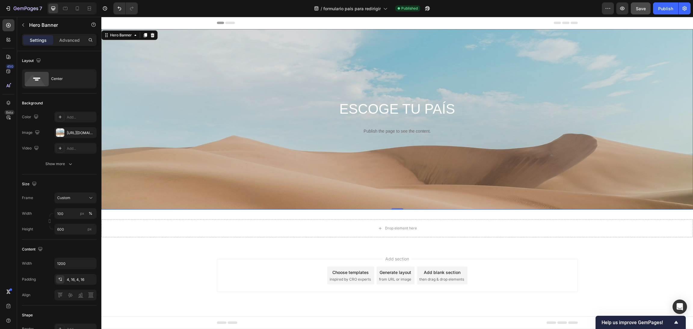
click at [141, 126] on div "Background Image" at bounding box center [397, 157] width 592 height 271
click at [89, 132] on icon "button" at bounding box center [90, 132] width 5 height 5
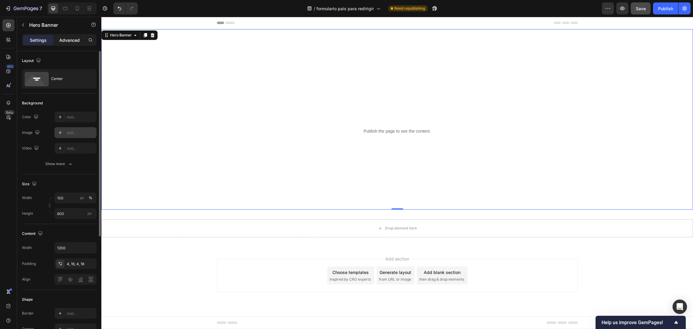
click at [66, 39] on p "Advanced" at bounding box center [69, 40] width 20 height 6
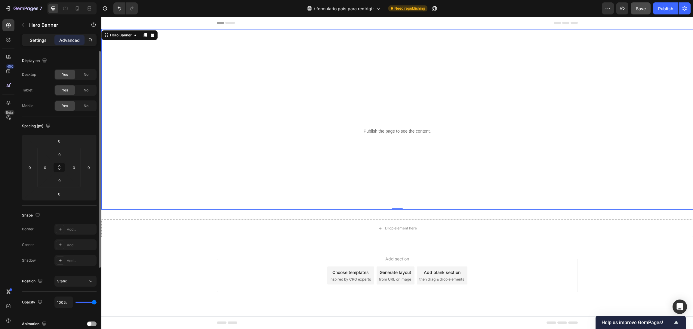
click at [42, 44] on div "Settings" at bounding box center [38, 40] width 30 height 10
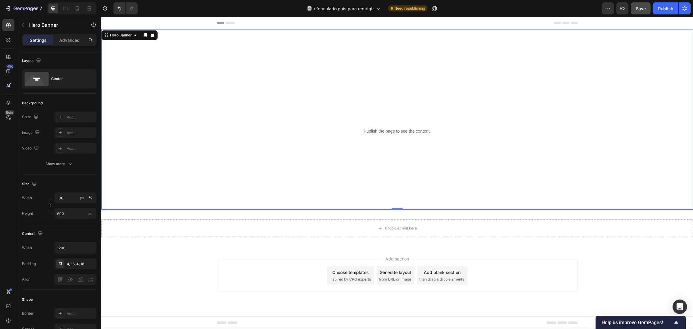
click at [163, 107] on div "Background Image" at bounding box center [397, 164] width 592 height 271
click at [66, 214] on input "600" at bounding box center [75, 213] width 42 height 11
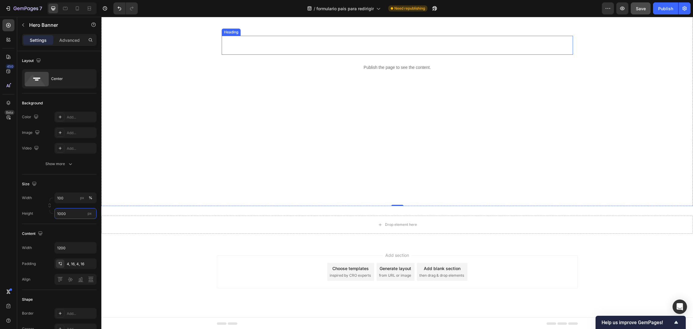
scroll to position [125, 0]
click at [83, 213] on input "1000" at bounding box center [75, 213] width 42 height 11
click at [82, 239] on span "100vh" at bounding box center [86, 239] width 11 height 5
type input "100 vh"
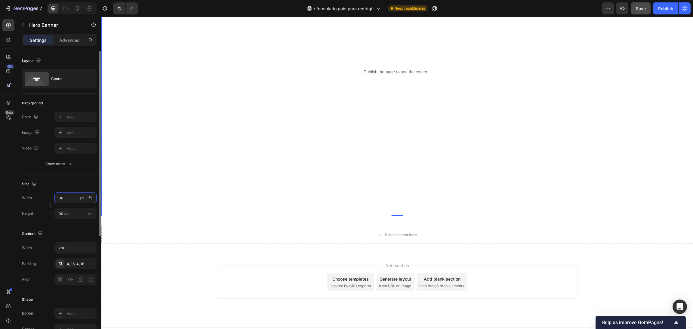
click at [69, 196] on input "100" at bounding box center [75, 198] width 42 height 11
click at [72, 212] on p "Full 100%" at bounding box center [74, 212] width 35 height 5
click at [71, 177] on div "Size Width 100 px % Height 100 vh px" at bounding box center [59, 200] width 75 height 50
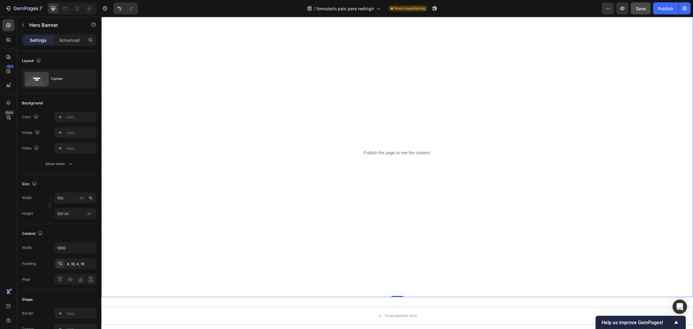
scroll to position [45, 0]
click at [23, 24] on icon "button" at bounding box center [23, 25] width 5 height 5
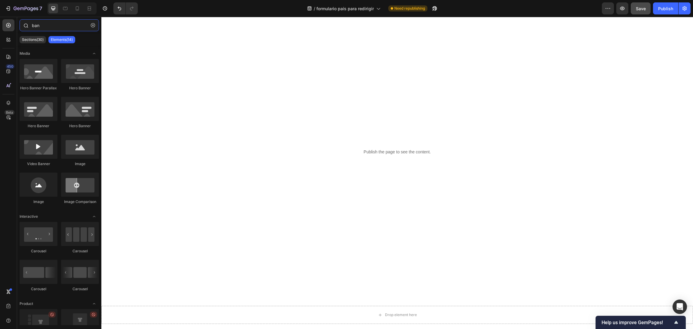
click at [54, 25] on input "ban" at bounding box center [59, 25] width 79 height 12
click at [178, 61] on div "Background Image" at bounding box center [397, 218] width 592 height 469
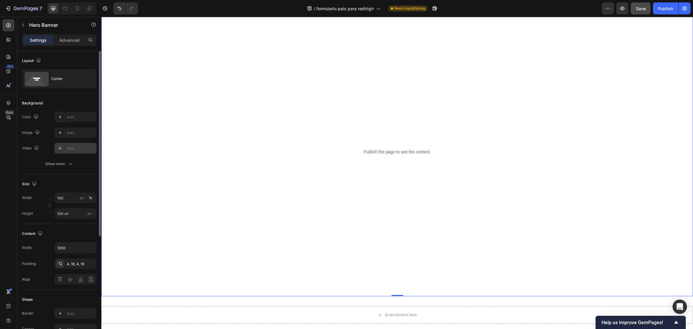
click at [70, 148] on div "Add..." at bounding box center [81, 148] width 28 height 5
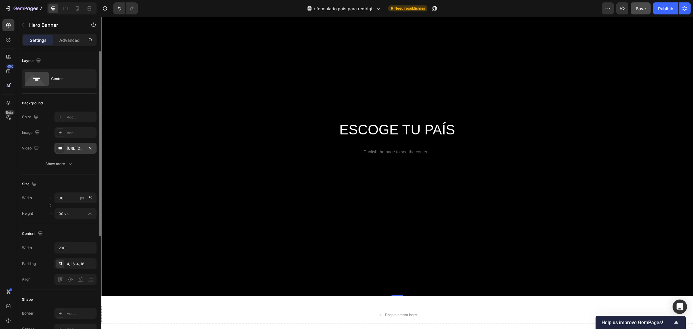
click at [157, 113] on div "Background Image" at bounding box center [397, 218] width 592 height 469
click at [647, 9] on button "Save" at bounding box center [641, 8] width 20 height 12
click at [666, 12] on button "Publish" at bounding box center [665, 8] width 25 height 12
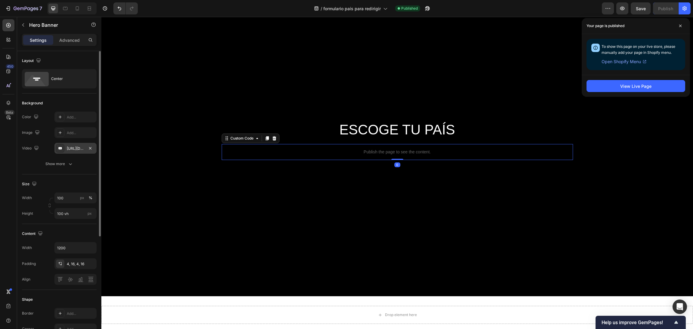
click at [418, 151] on p "Publish the page to see the content." at bounding box center [398, 152] width 352 height 6
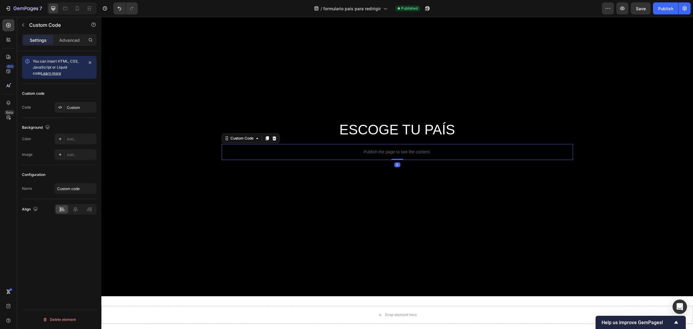
click at [418, 151] on p "Publish the page to see the content." at bounding box center [398, 152] width 352 height 6
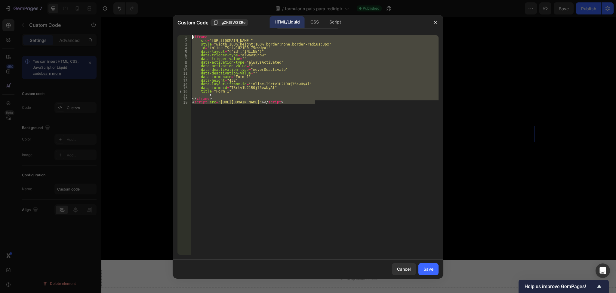
drag, startPoint x: 318, startPoint y: 103, endPoint x: 194, endPoint y: 33, distance: 142.6
click at [194, 33] on div "<script src="https://link.ghlespanol.com/js/form_embed.js"></script> 1 2 3 4 5 …" at bounding box center [308, 144] width 271 height 229
type textarea "<iframe src="https://link.ghlespanol.com/widget/form/TSrtv1U21R0j75ewUyAl""
click at [149, 22] on div at bounding box center [308, 146] width 616 height 293
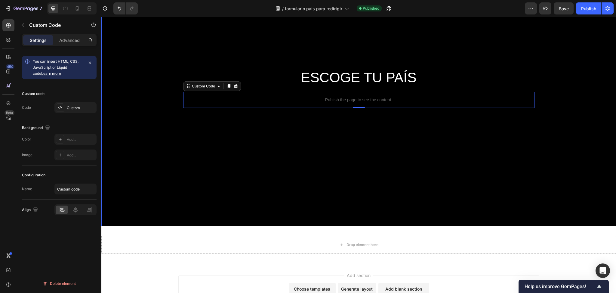
scroll to position [80, 0]
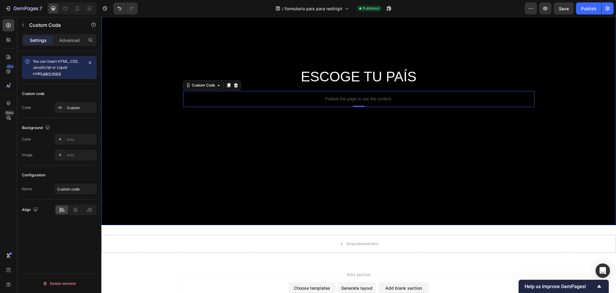
click at [135, 108] on div "Background Image" at bounding box center [358, 156] width 515 height 414
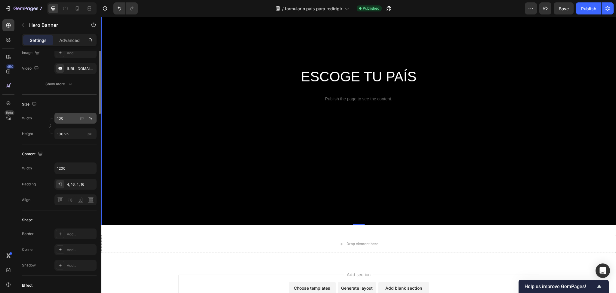
scroll to position [120, 0]
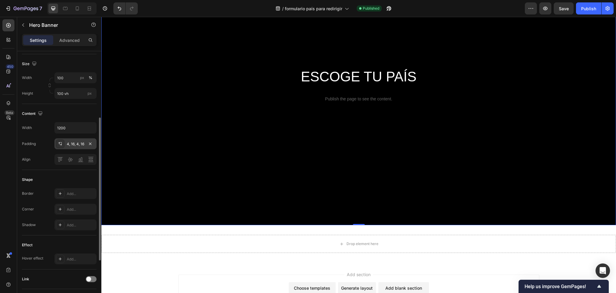
click at [68, 145] on div "4, 16, 4, 16" at bounding box center [75, 143] width 17 height 5
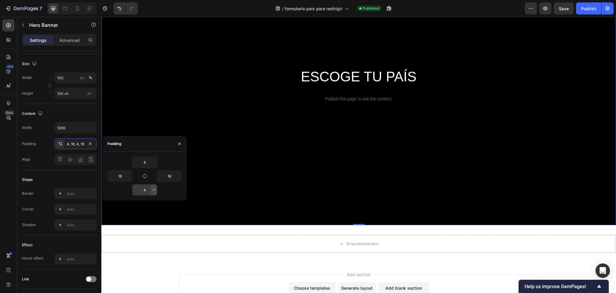
click at [152, 191] on icon "button" at bounding box center [154, 189] width 5 height 5
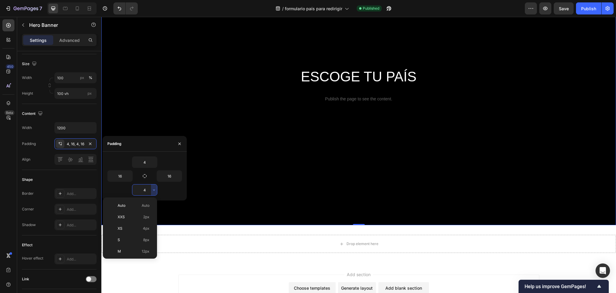
click at [141, 191] on input "4" at bounding box center [144, 189] width 25 height 11
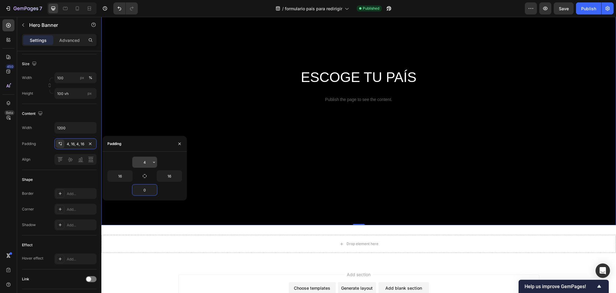
type input "0"
click at [143, 161] on input "4" at bounding box center [144, 162] width 25 height 11
type input "0"
click at [138, 113] on div "Background Image" at bounding box center [358, 156] width 515 height 414
click at [270, 219] on div "Background Image" at bounding box center [358, 156] width 515 height 414
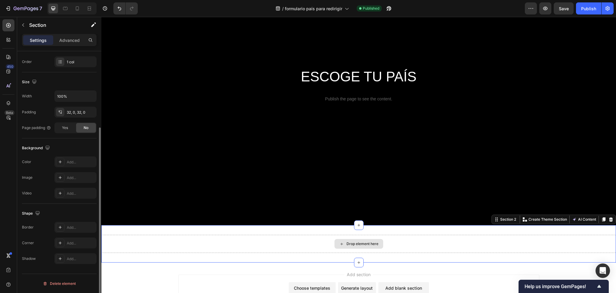
click at [185, 240] on div "Drop element here" at bounding box center [358, 243] width 515 height 18
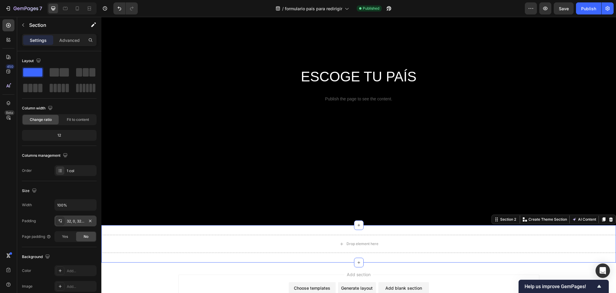
click at [73, 219] on div "32, 0, 32, 0" at bounding box center [75, 220] width 17 height 5
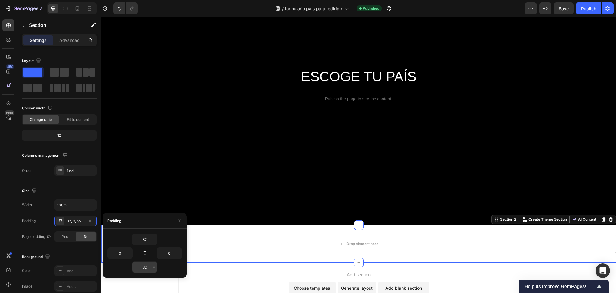
click at [146, 266] on input "32" at bounding box center [144, 266] width 25 height 11
type input "0"
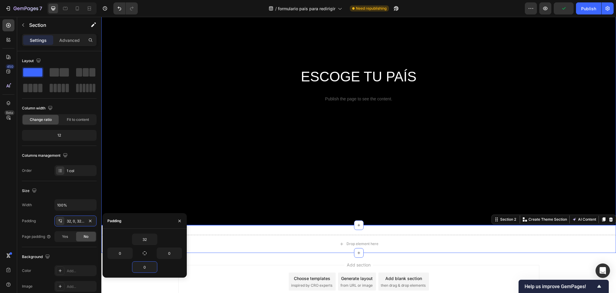
click at [289, 163] on div "Background Image" at bounding box center [358, 156] width 515 height 414
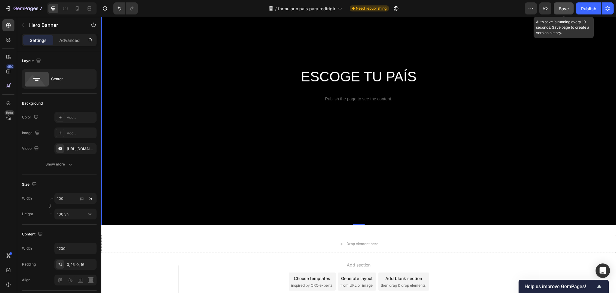
drag, startPoint x: 569, startPoint y: 9, endPoint x: 575, endPoint y: 8, distance: 6.0
click at [569, 8] on span "Save" at bounding box center [564, 8] width 10 height 5
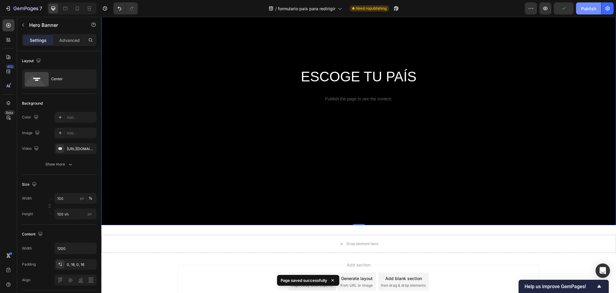
click at [581, 10] on button "Publish" at bounding box center [588, 8] width 25 height 12
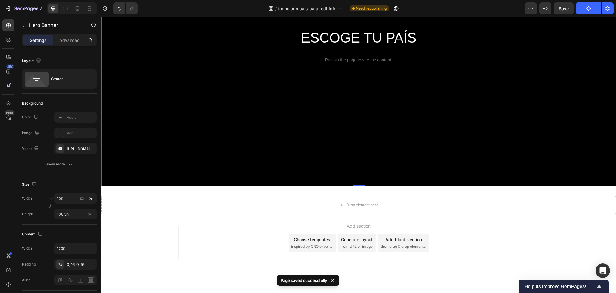
scroll to position [127, 0]
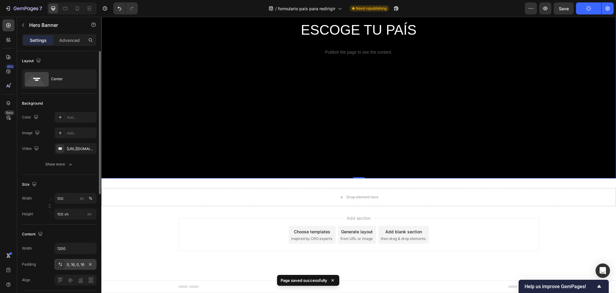
click at [79, 260] on div "0, 16, 0, 16" at bounding box center [75, 264] width 42 height 11
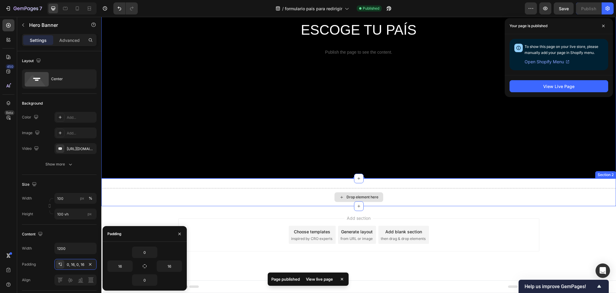
click at [156, 197] on div "Drop element here" at bounding box center [358, 197] width 515 height 18
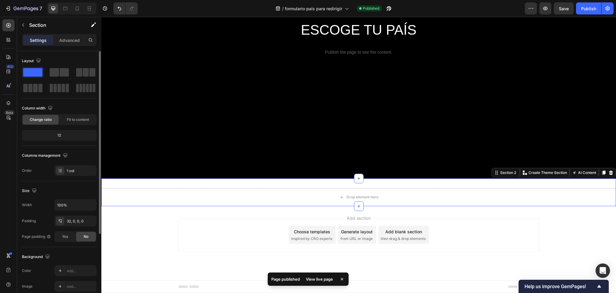
scroll to position [108, 0]
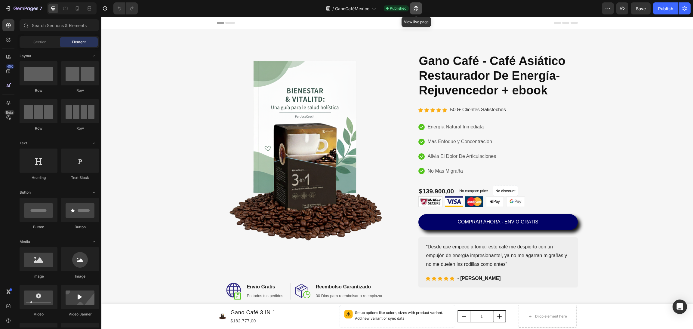
click at [420, 9] on button "button" at bounding box center [416, 8] width 12 height 12
